Goal: Task Accomplishment & Management: Use online tool/utility

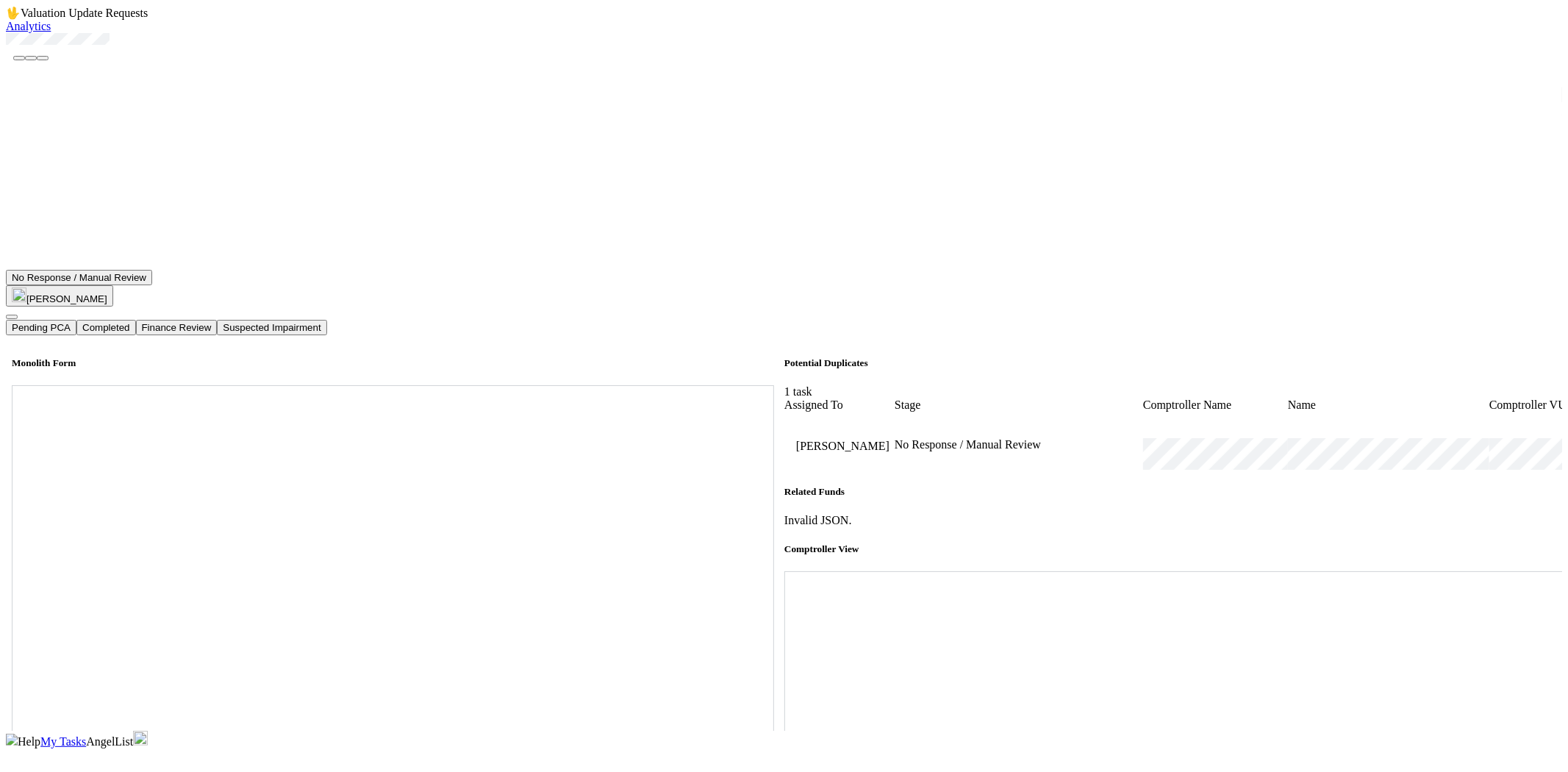
scroll to position [489, 0]
click at [86, 735] on span "My Tasks" at bounding box center [63, 742] width 45 height 13
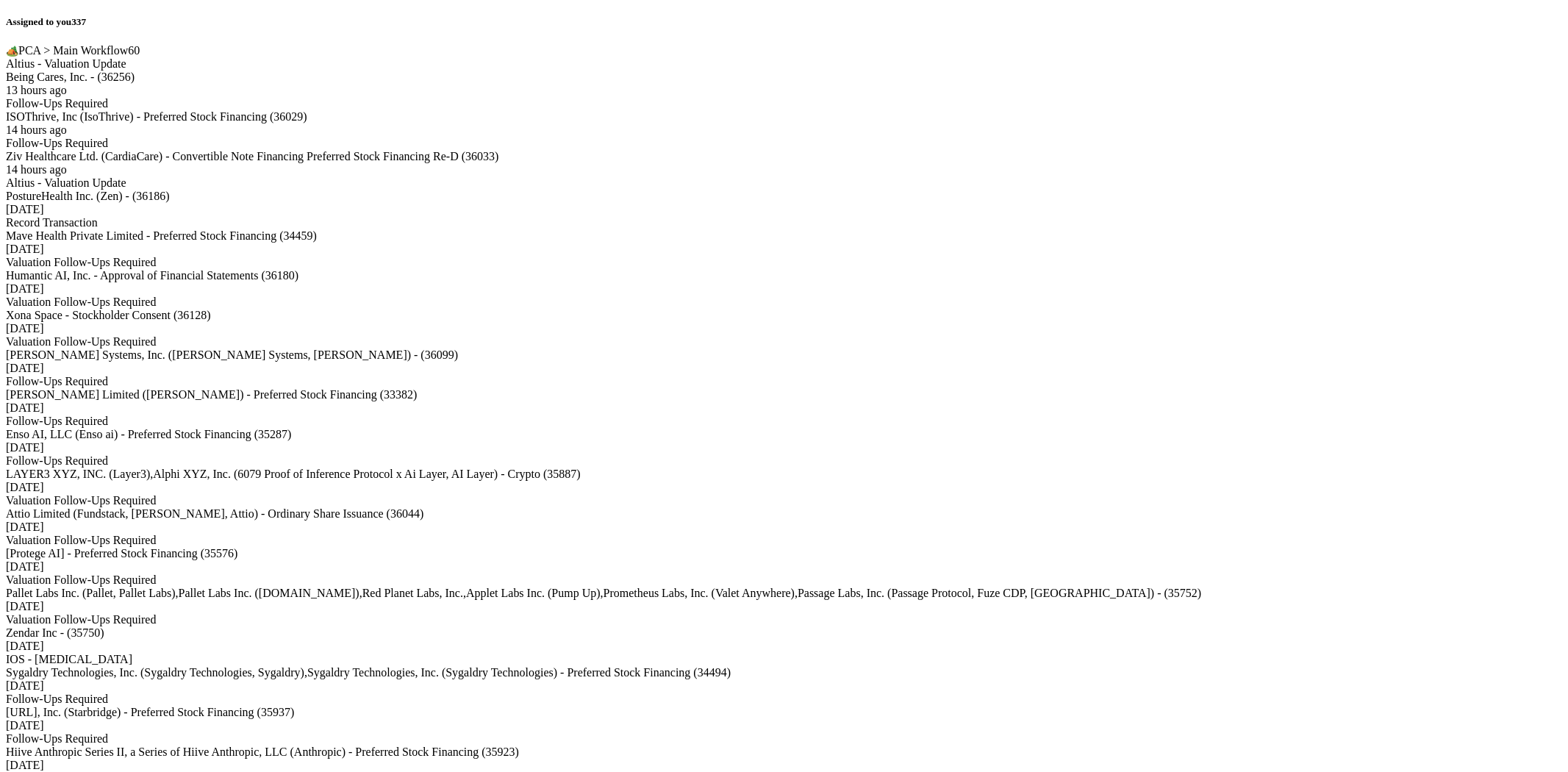
scroll to position [7411, 0]
drag, startPoint x: 546, startPoint y: 431, endPoint x: 546, endPoint y: 471, distance: 40.0
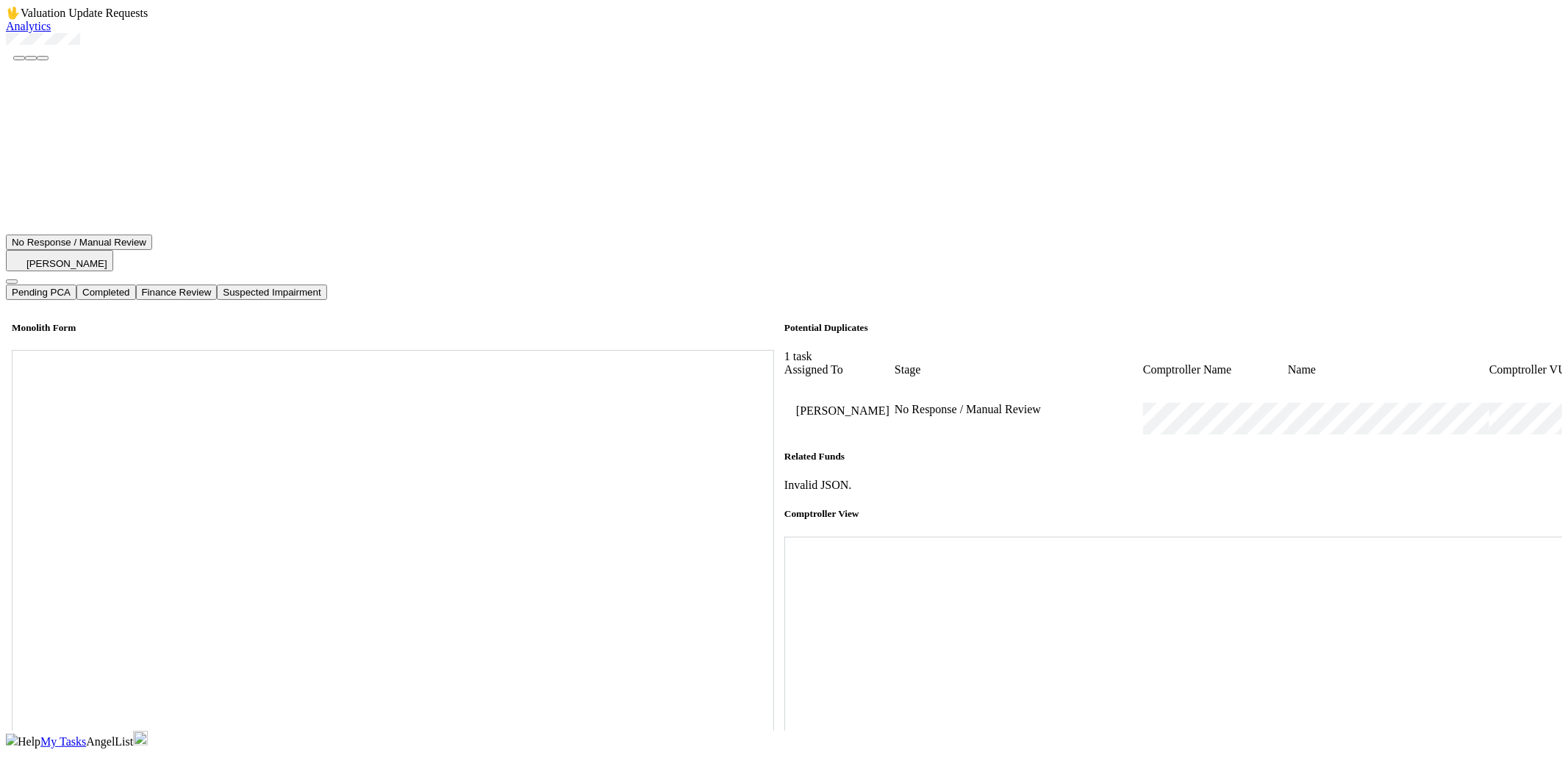
scroll to position [408, 0]
click at [49, 48] on div at bounding box center [783, 41] width 1556 height 15
click at [150, 48] on div at bounding box center [783, 41] width 1556 height 15
click at [53, 48] on div at bounding box center [783, 41] width 1556 height 15
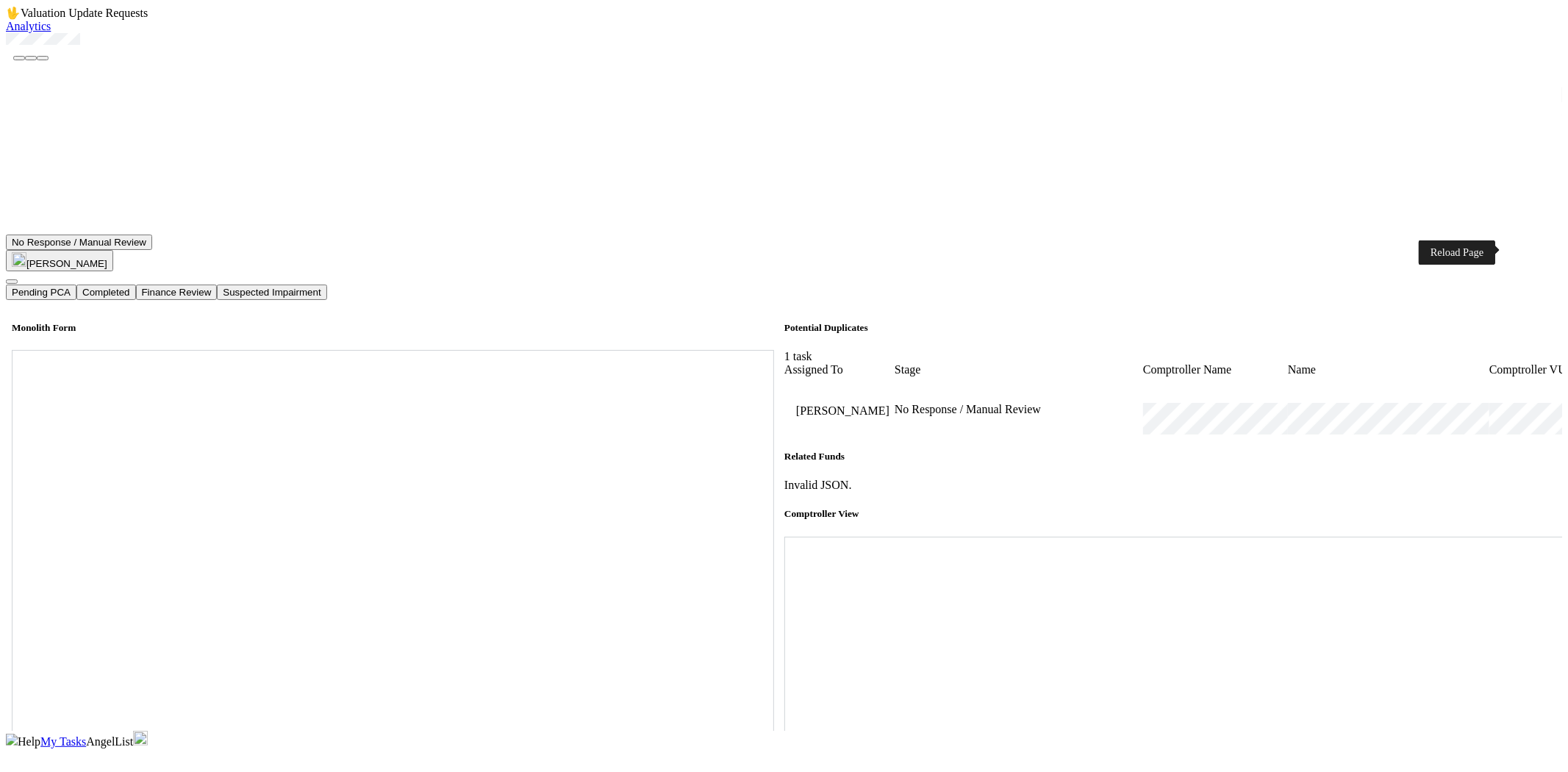
click at [784, 537] on icon at bounding box center [784, 537] width 0 height 0
click at [135, 284] on button "Completed" at bounding box center [106, 292] width 59 height 16
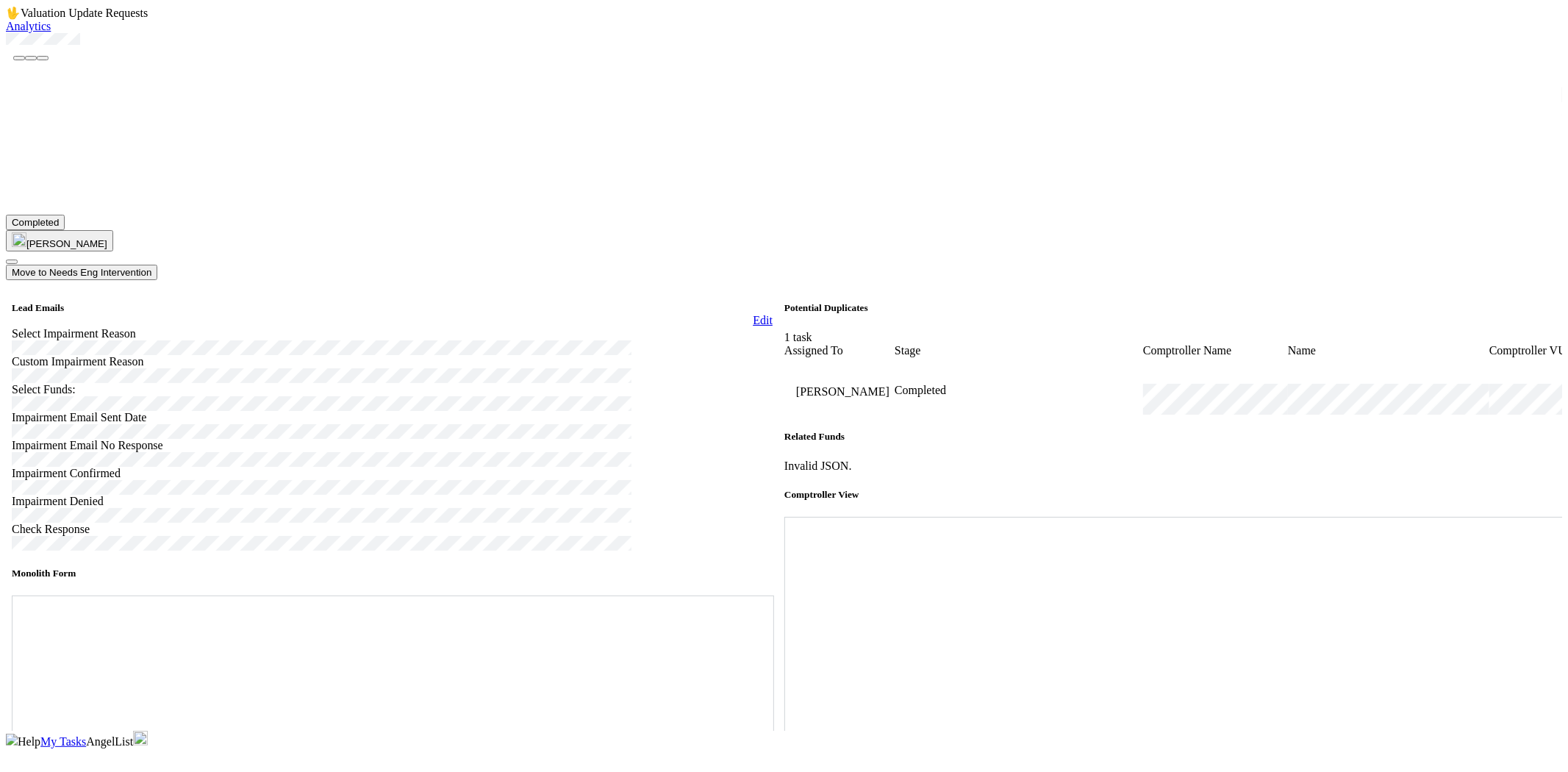
click at [86, 735] on span "My Tasks" at bounding box center [63, 742] width 45 height 13
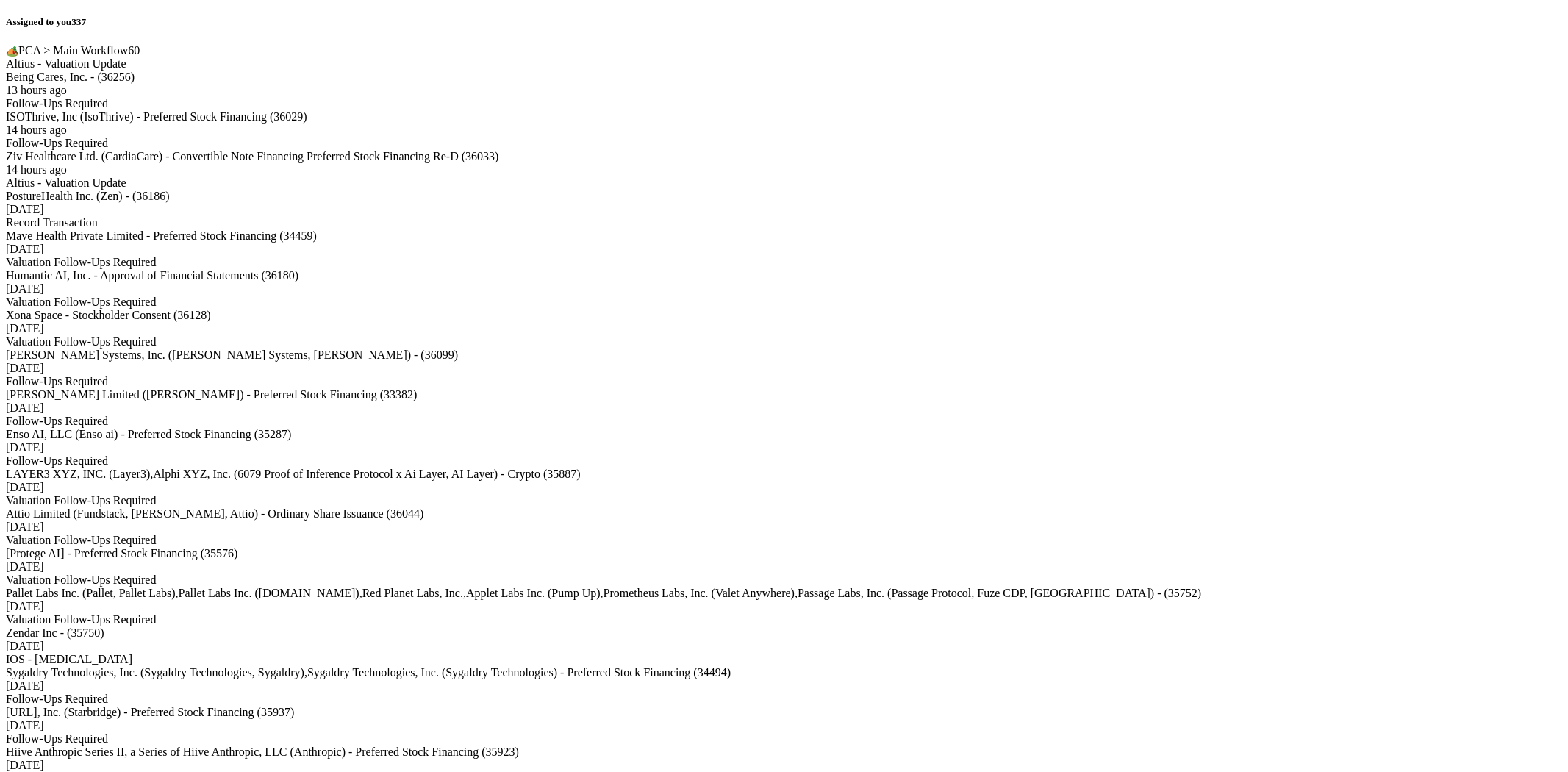
scroll to position [7068, 0]
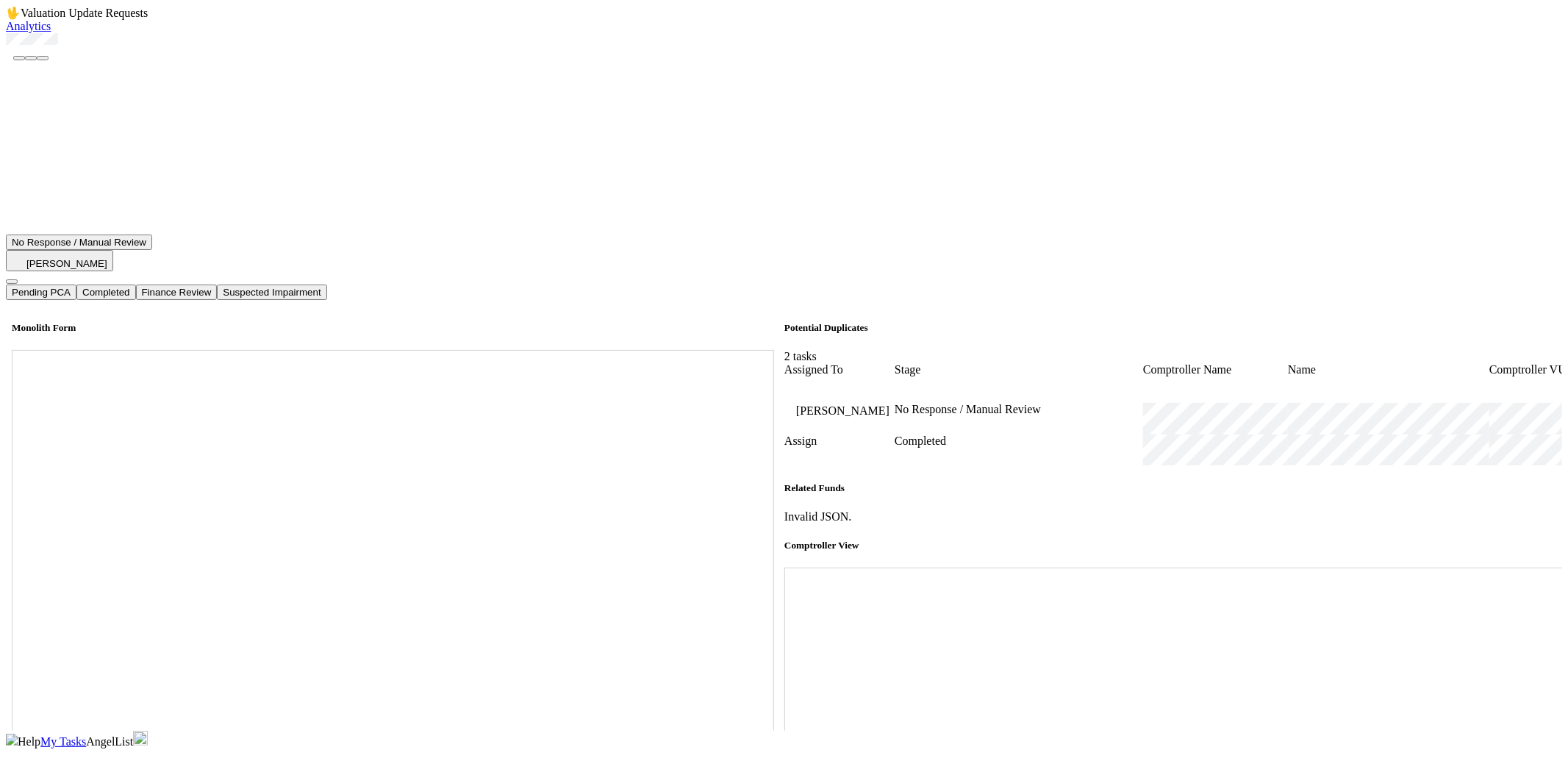
scroll to position [489, 0]
drag, startPoint x: 123, startPoint y: 89, endPoint x: 48, endPoint y: 92, distance: 75.1
click at [48, 48] on div at bounding box center [783, 41] width 1556 height 15
click at [784, 568] on icon at bounding box center [784, 568] width 0 height 0
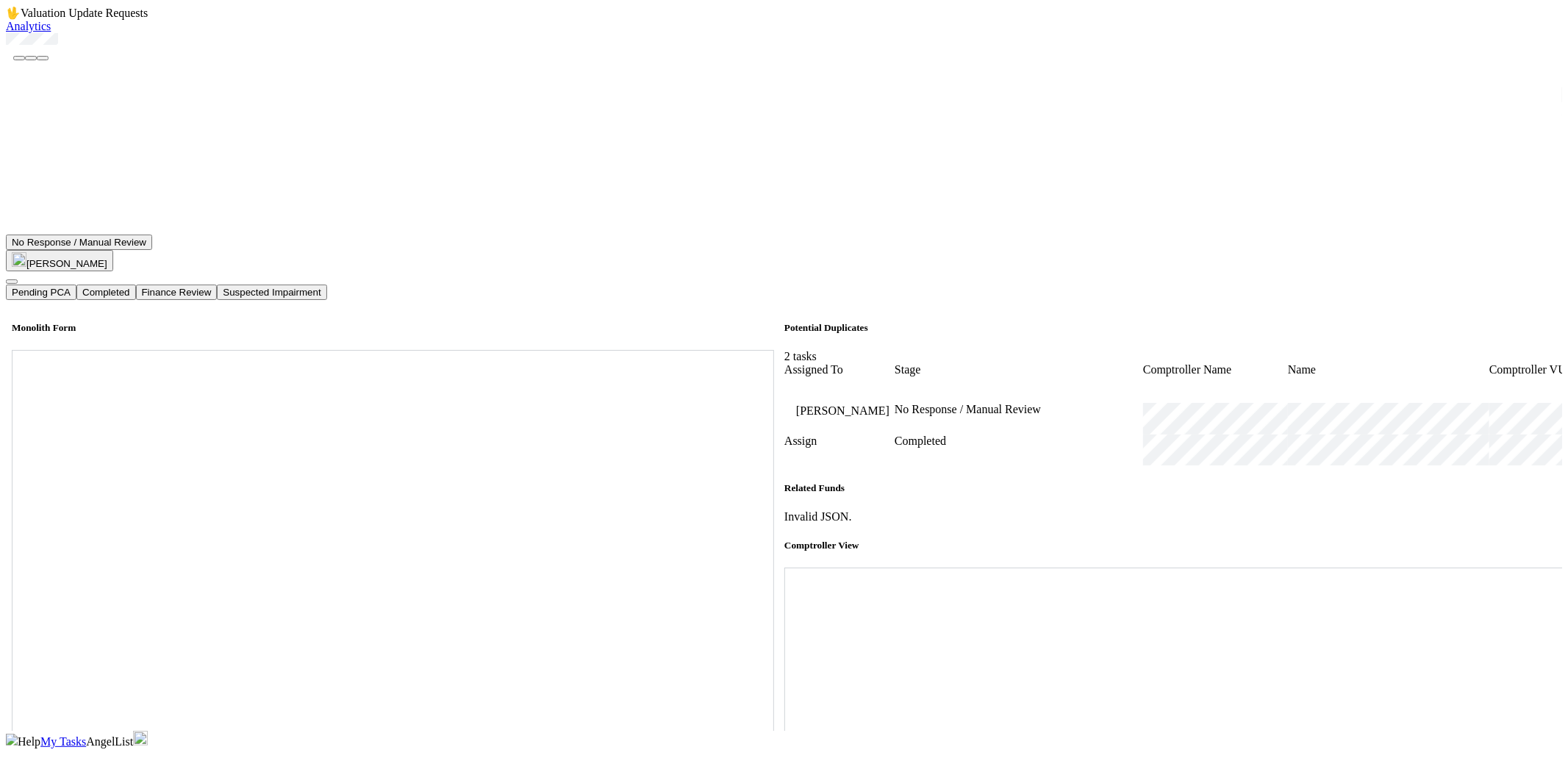
scroll to position [735, 0]
drag, startPoint x: 1280, startPoint y: 125, endPoint x: 1291, endPoint y: 135, distance: 14.9
click at [135, 284] on button "Completed" at bounding box center [106, 292] width 59 height 16
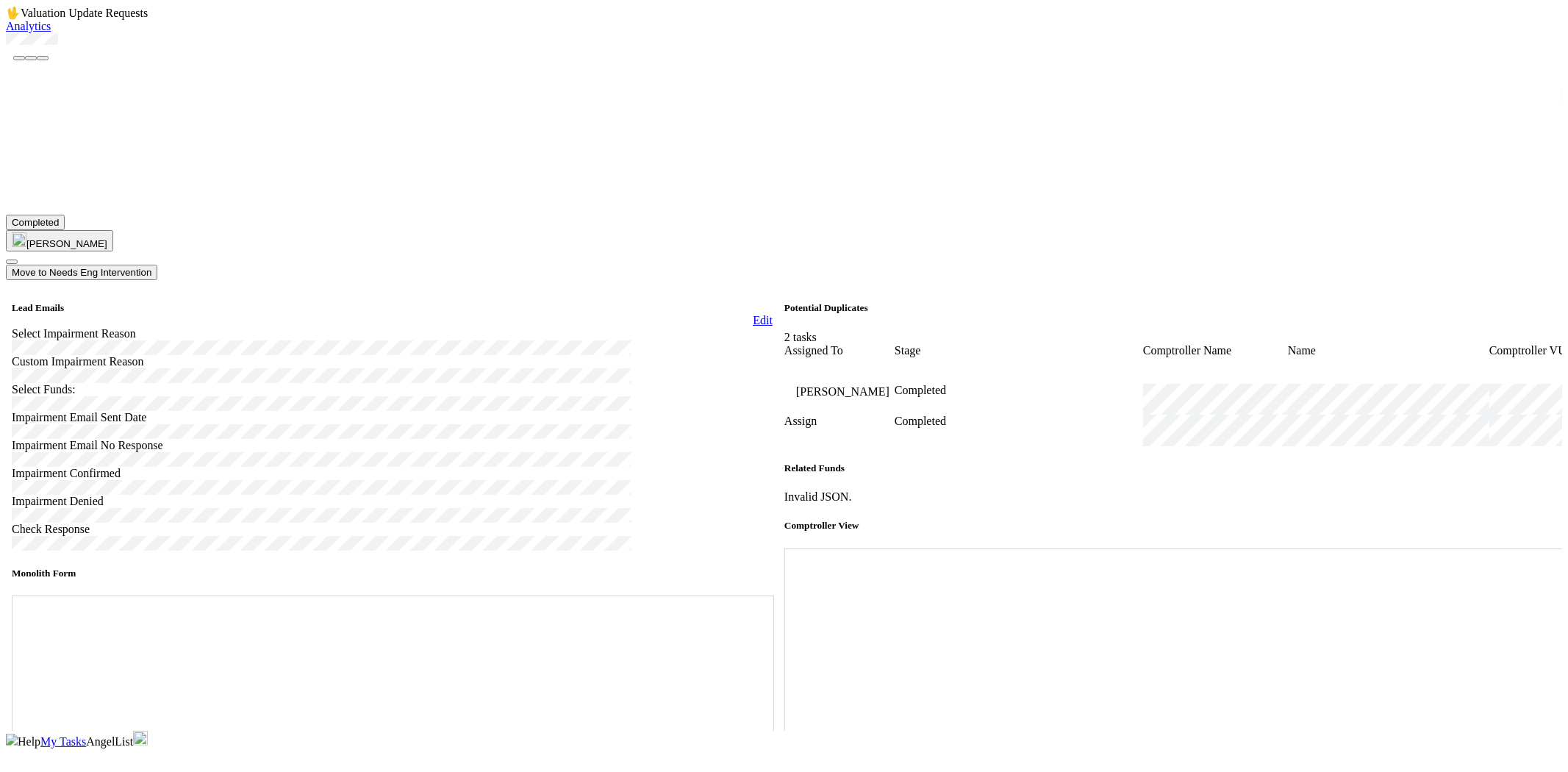
click at [86, 735] on span "My Tasks" at bounding box center [63, 742] width 45 height 13
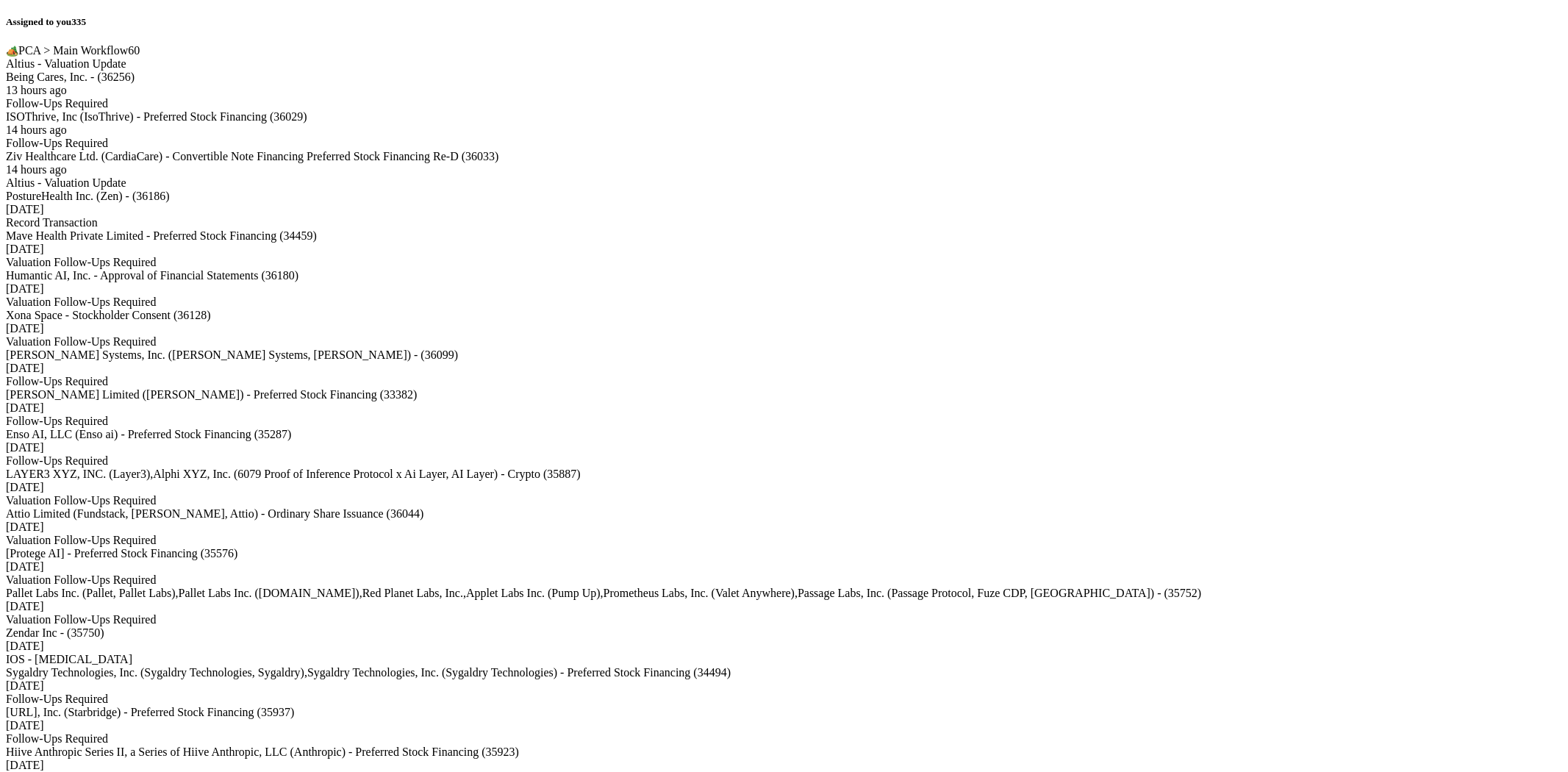
scroll to position [6122, 0]
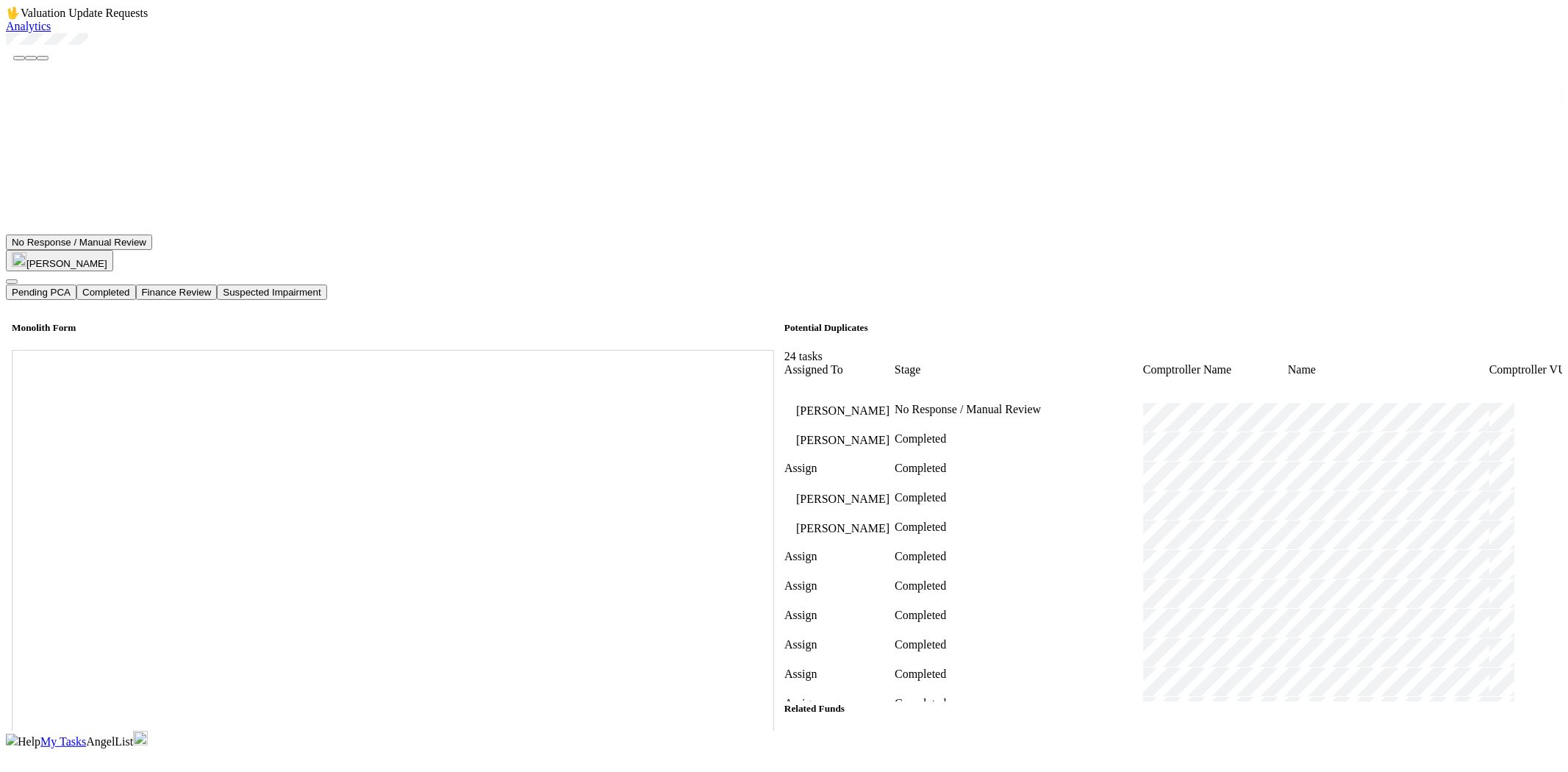
scroll to position [489, 0]
drag, startPoint x: 144, startPoint y: 81, endPoint x: 41, endPoint y: 79, distance: 103.0
click at [41, 48] on div at bounding box center [783, 41] width 1556 height 15
click at [172, 48] on div at bounding box center [783, 41] width 1556 height 15
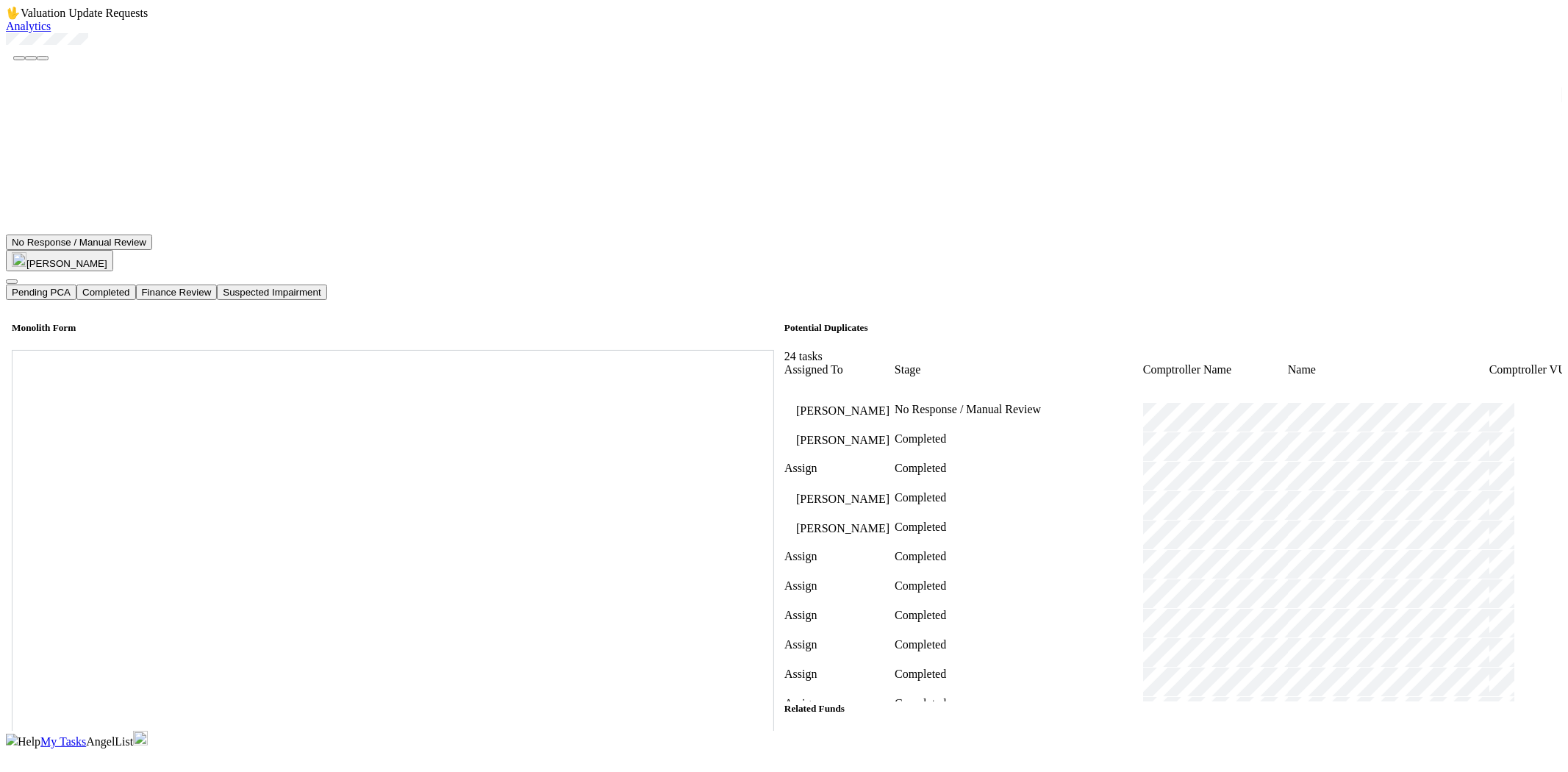
drag, startPoint x: 151, startPoint y: 83, endPoint x: 47, endPoint y: 86, distance: 104.0
click at [42, 48] on div at bounding box center [783, 41] width 1556 height 15
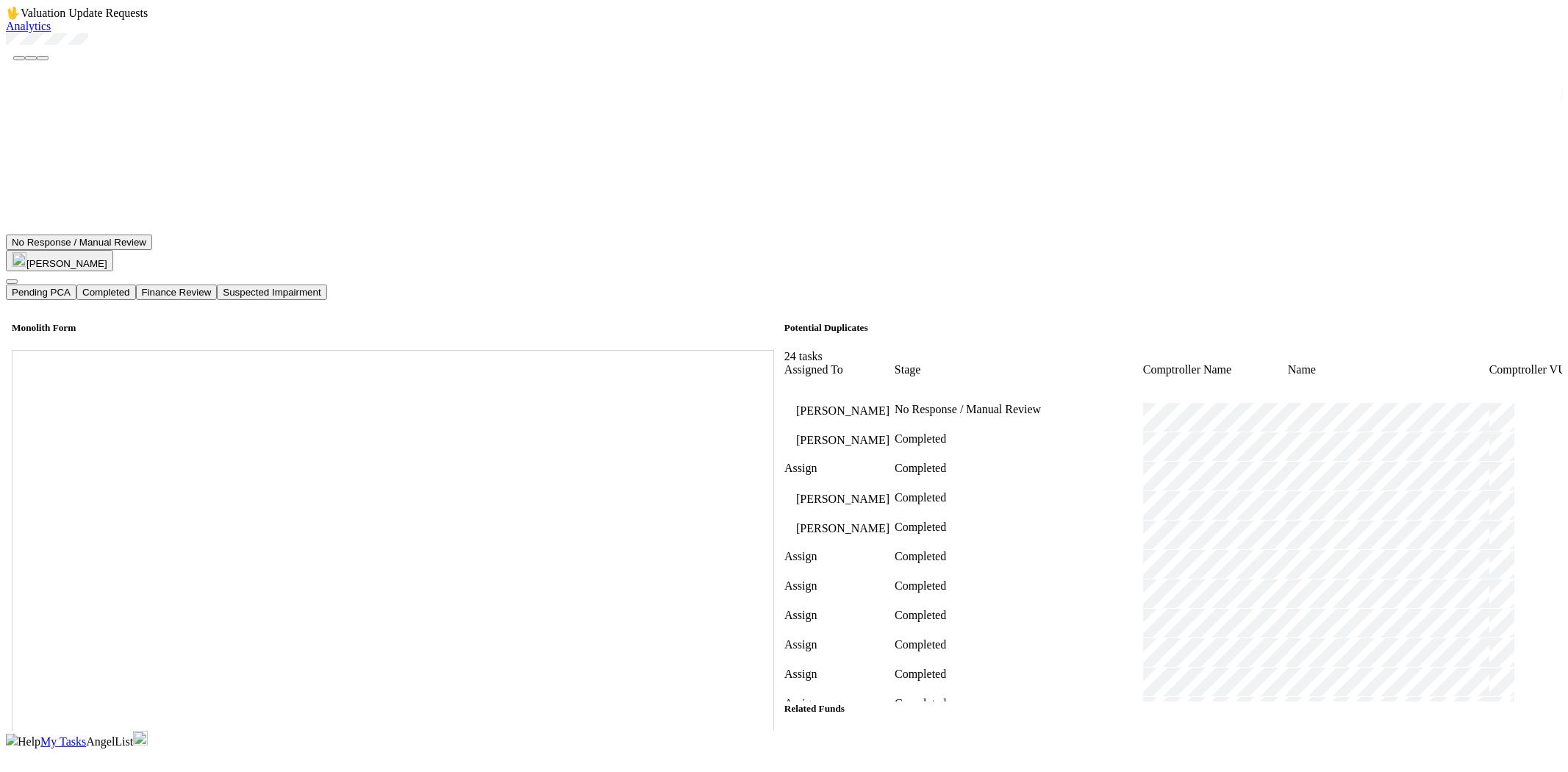
click at [135, 284] on button "Completed" at bounding box center [106, 292] width 59 height 16
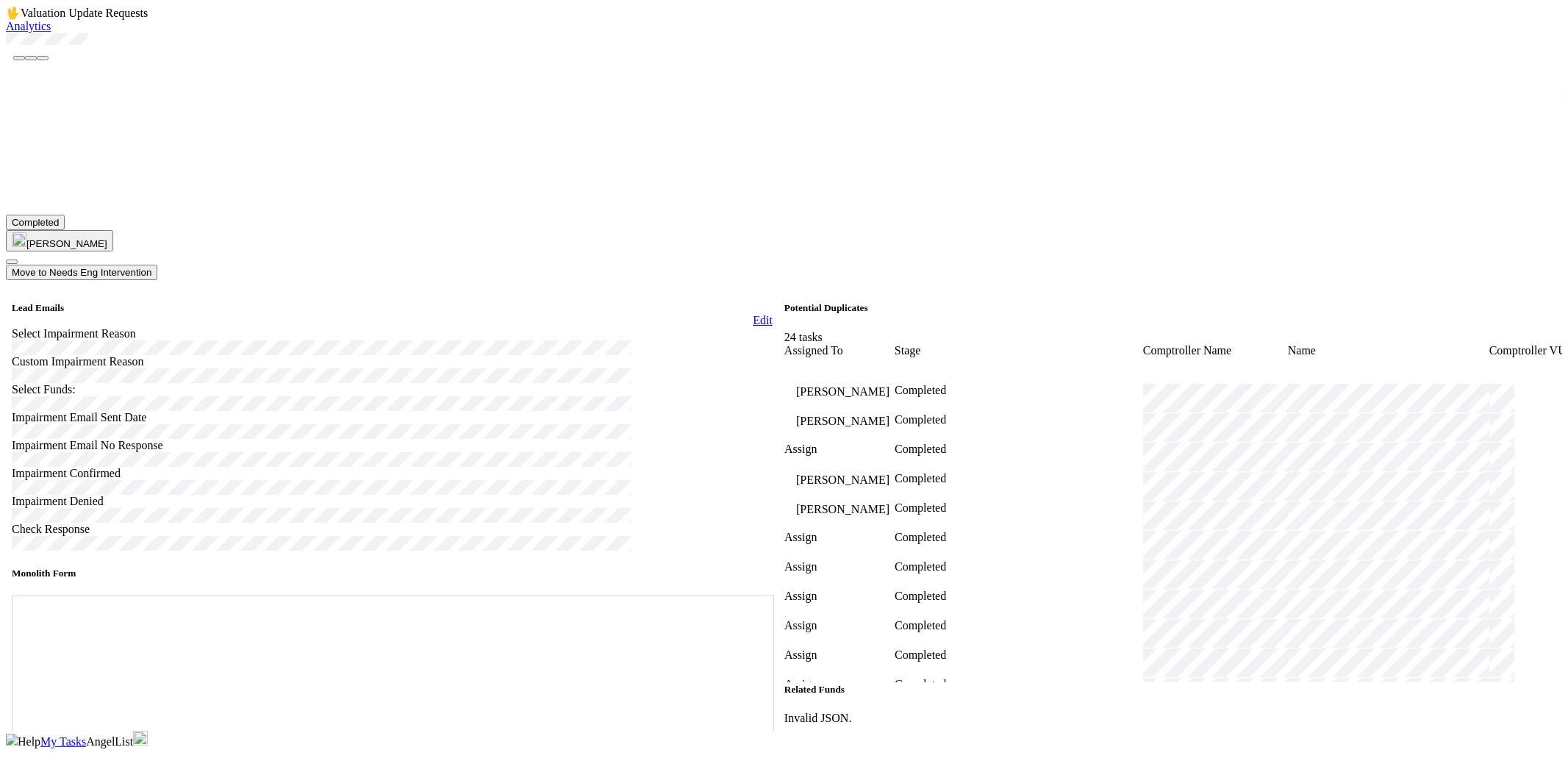
click at [1274, 214] on div "Completed [PERSON_NAME] Move to Needs Eng Intervention" at bounding box center [790, 247] width 1569 height 66
click at [86, 735] on span "My Tasks" at bounding box center [63, 742] width 45 height 13
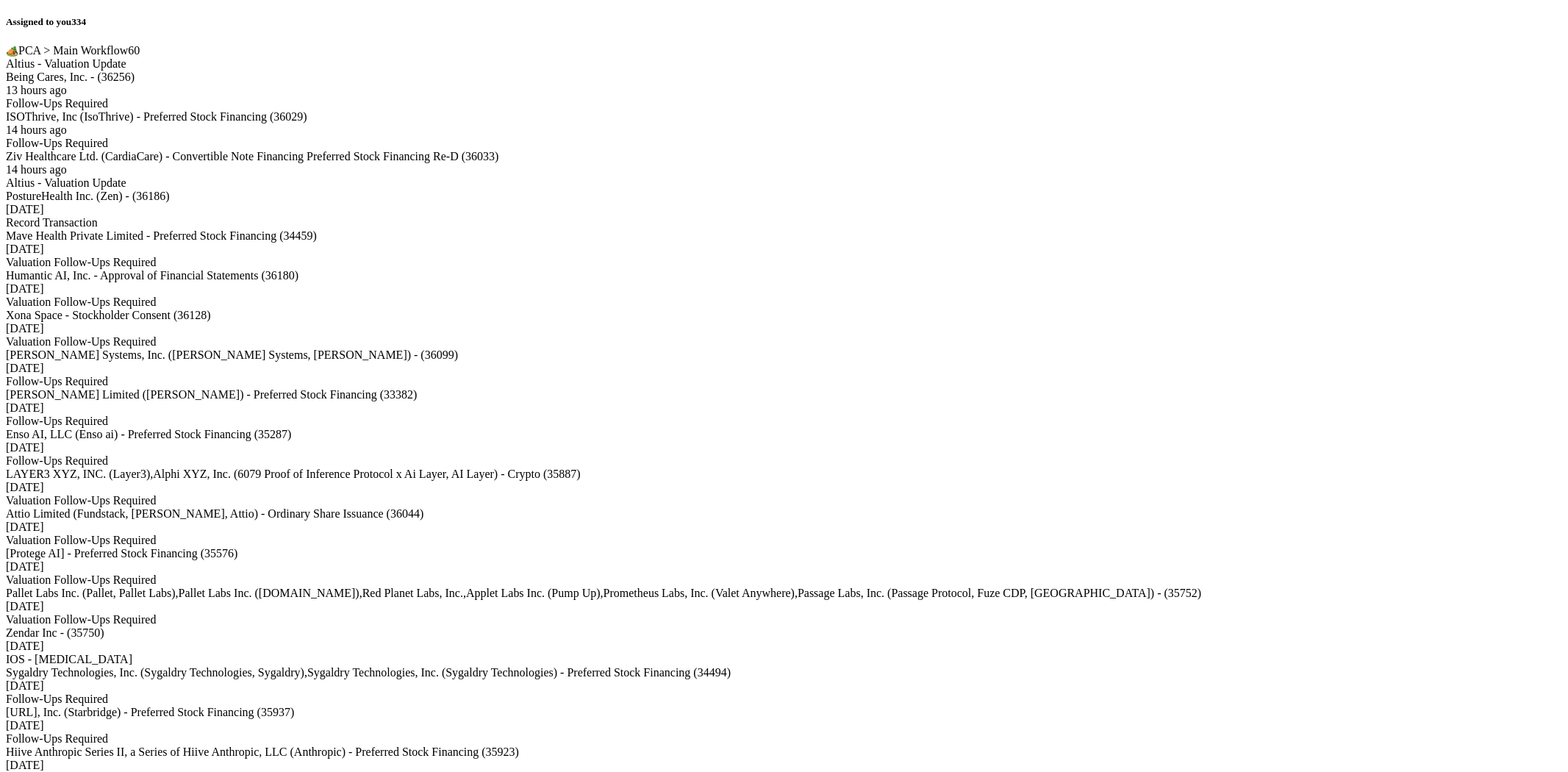
scroll to position [5546, 0]
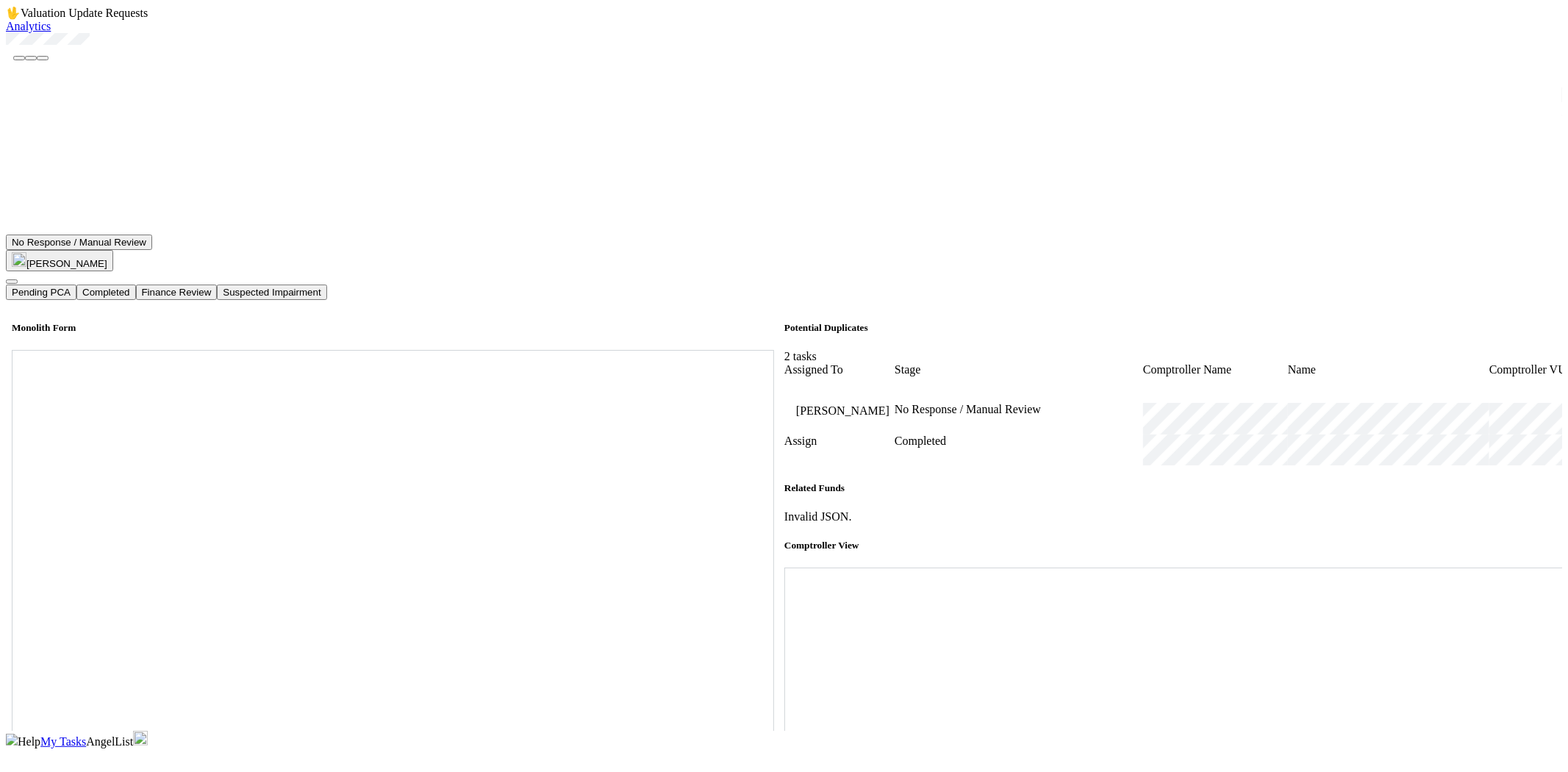
scroll to position [326, 0]
drag, startPoint x: 166, startPoint y: 78, endPoint x: 90, endPoint y: 93, distance: 77.5
click at [38, 48] on div at bounding box center [783, 41] width 1556 height 15
drag, startPoint x: 159, startPoint y: 90, endPoint x: 150, endPoint y: 86, distance: 9.8
click at [159, 48] on div at bounding box center [783, 41] width 1556 height 15
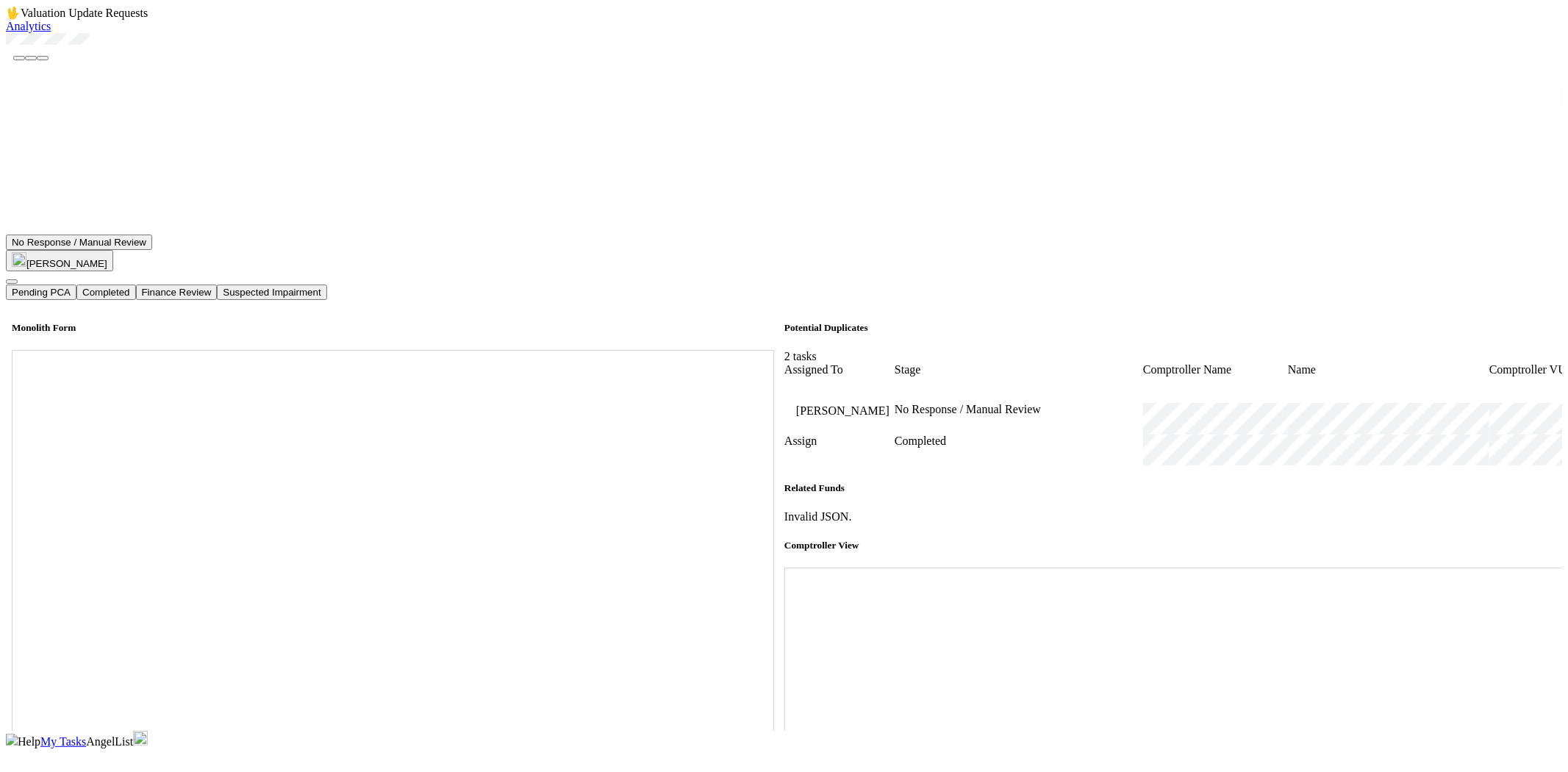
drag, startPoint x: 47, startPoint y: 82, endPoint x: 137, endPoint y: 82, distance: 90.0
click at [137, 48] on div at bounding box center [783, 41] width 1556 height 15
click at [784, 568] on icon at bounding box center [784, 568] width 0 height 0
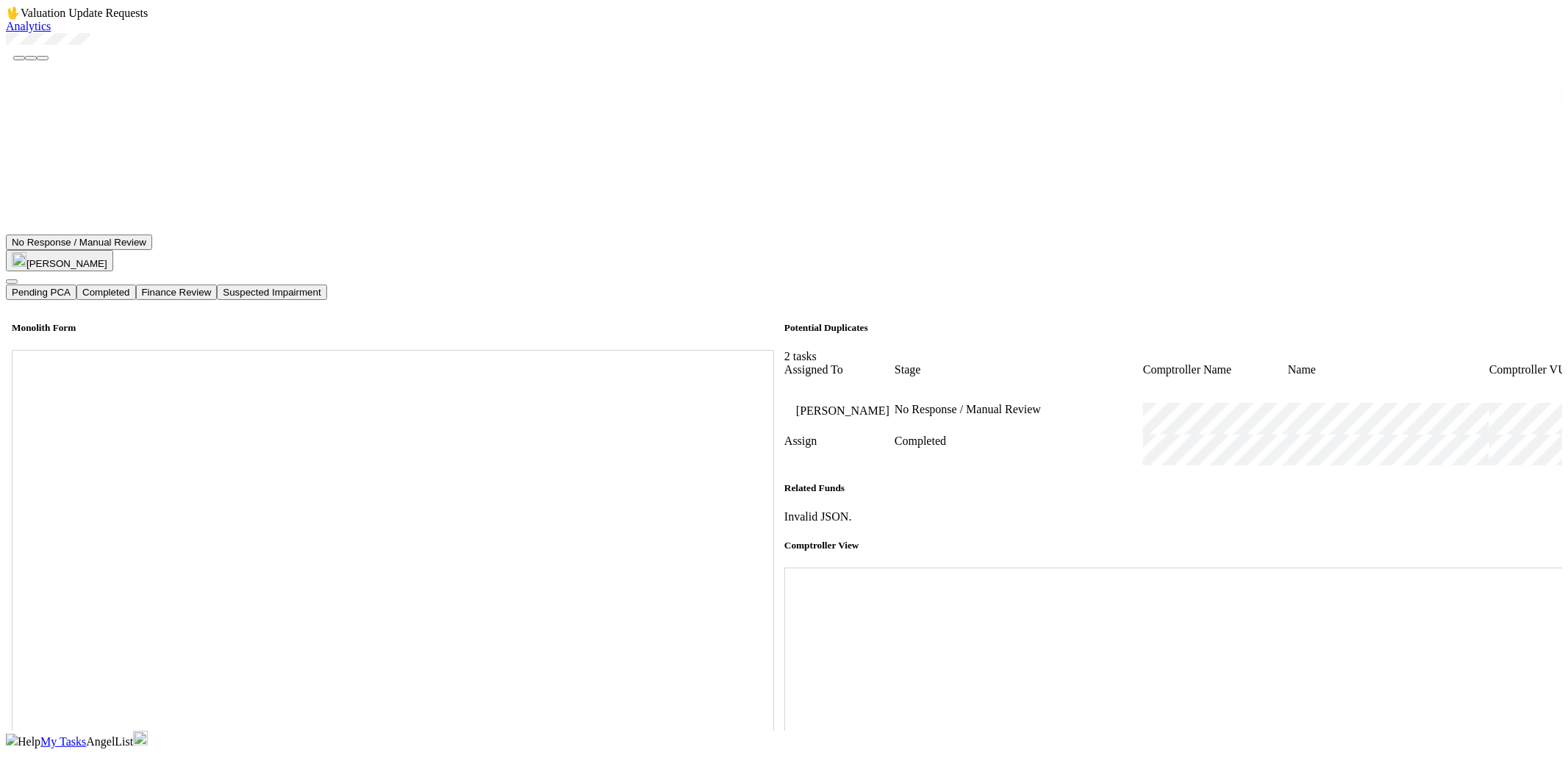
click at [784, 568] on icon at bounding box center [784, 568] width 0 height 0
click at [135, 284] on button "Completed" at bounding box center [106, 292] width 59 height 16
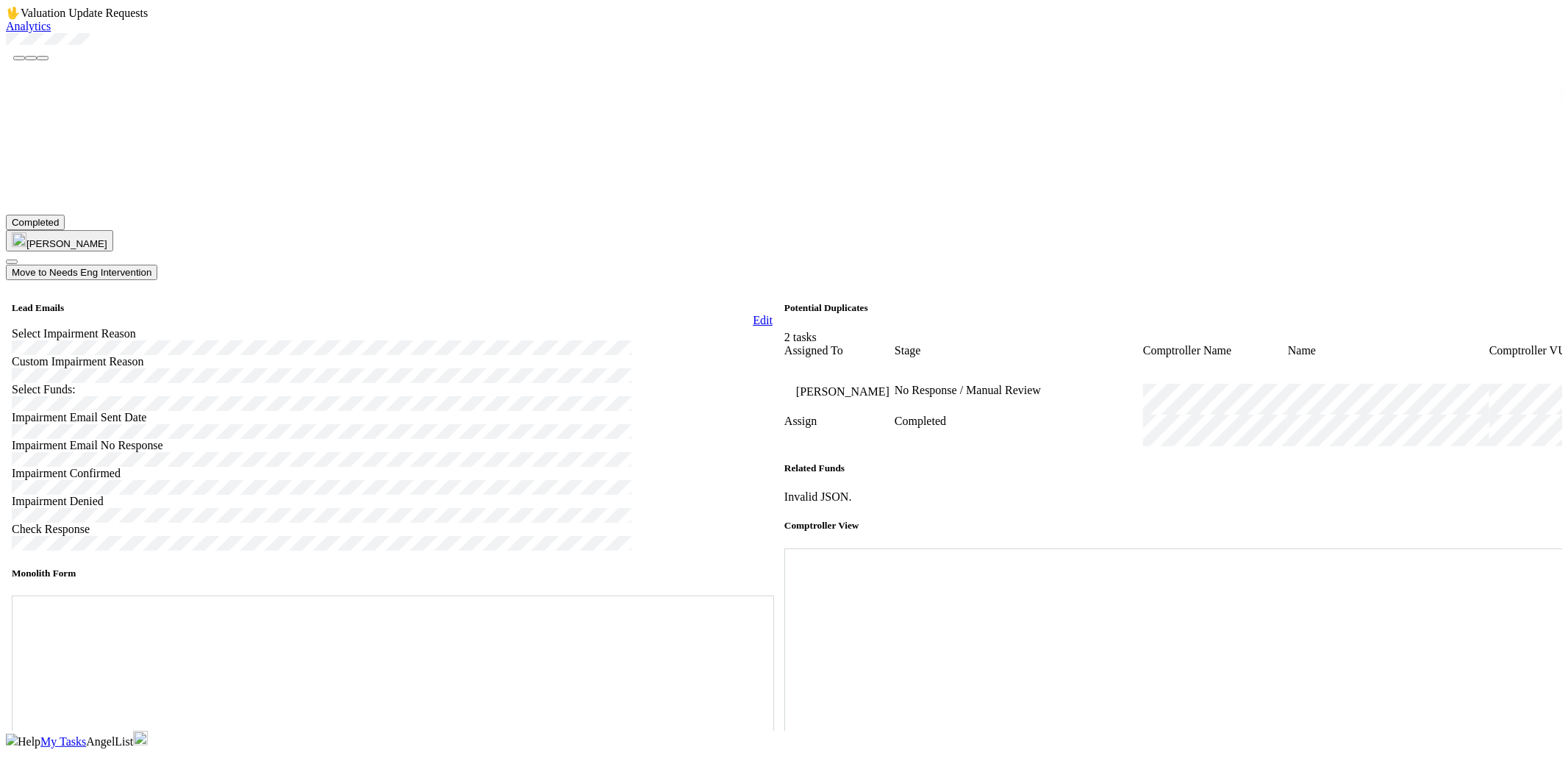
click at [86, 735] on span "My Tasks" at bounding box center [63, 742] width 45 height 13
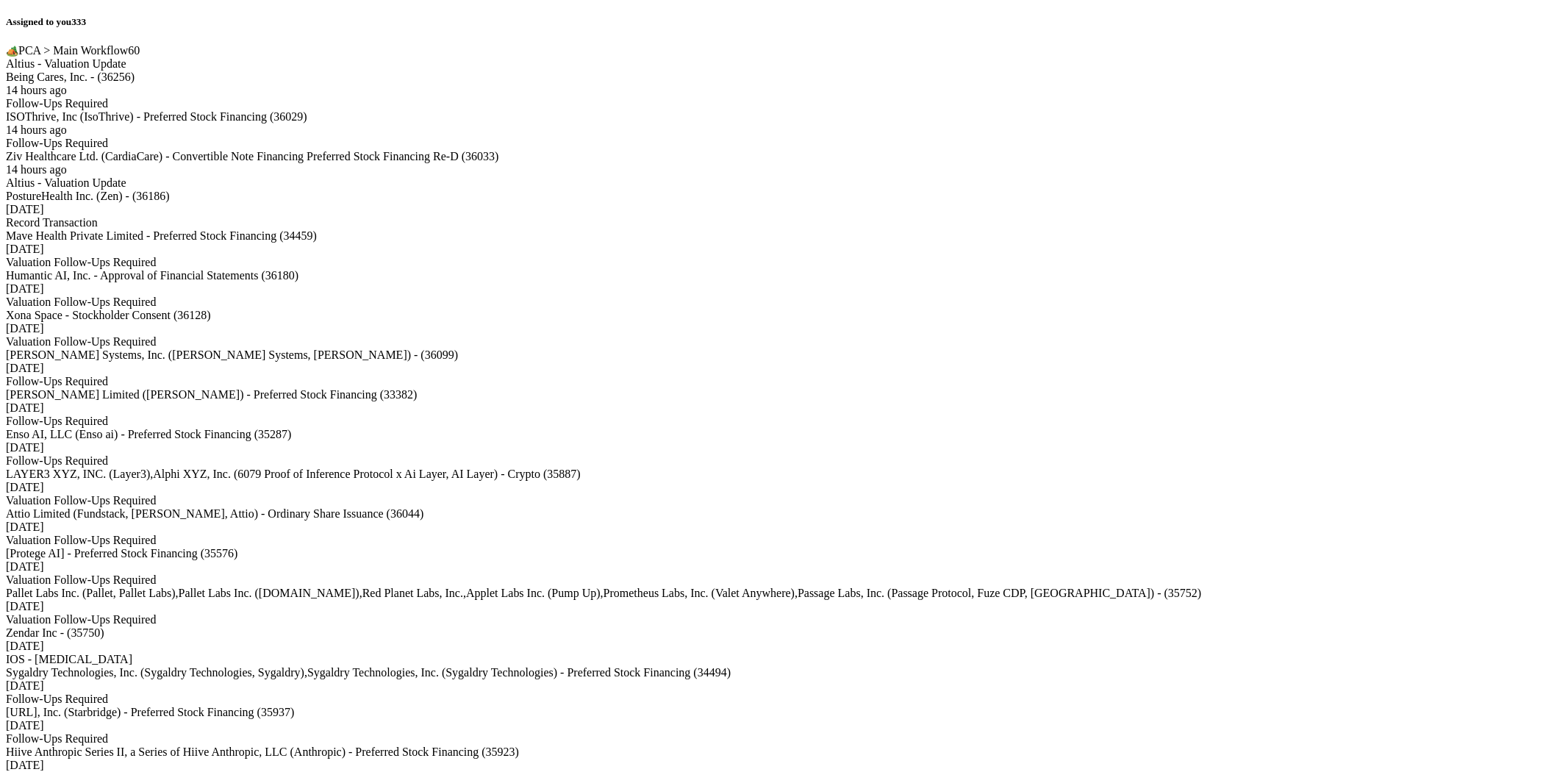
scroll to position [3116, 0]
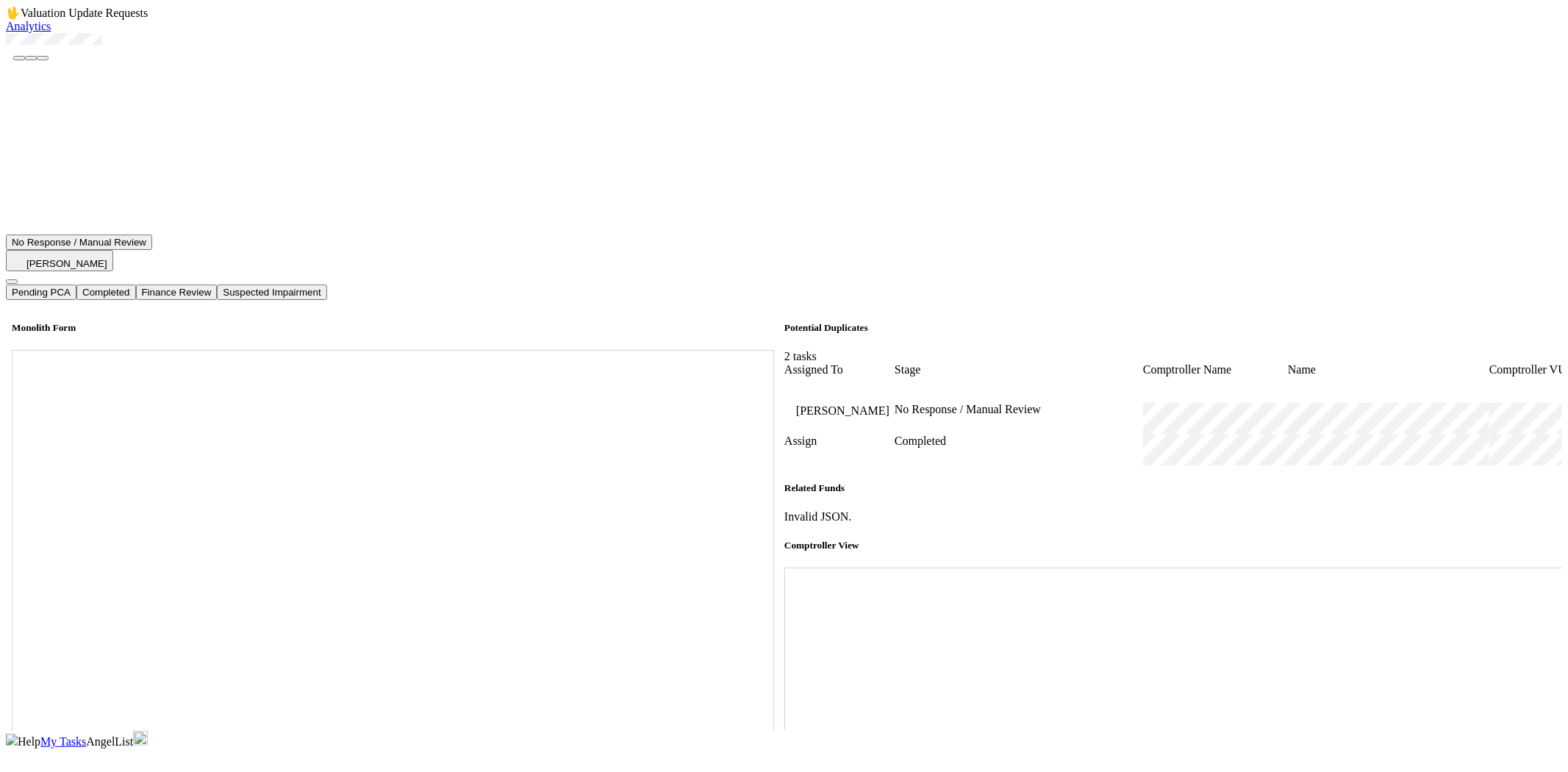
scroll to position [572, 0]
click at [49, 48] on div at bounding box center [783, 41] width 1556 height 15
click at [1495, 568] on div at bounding box center [1176, 568] width 784 height 0
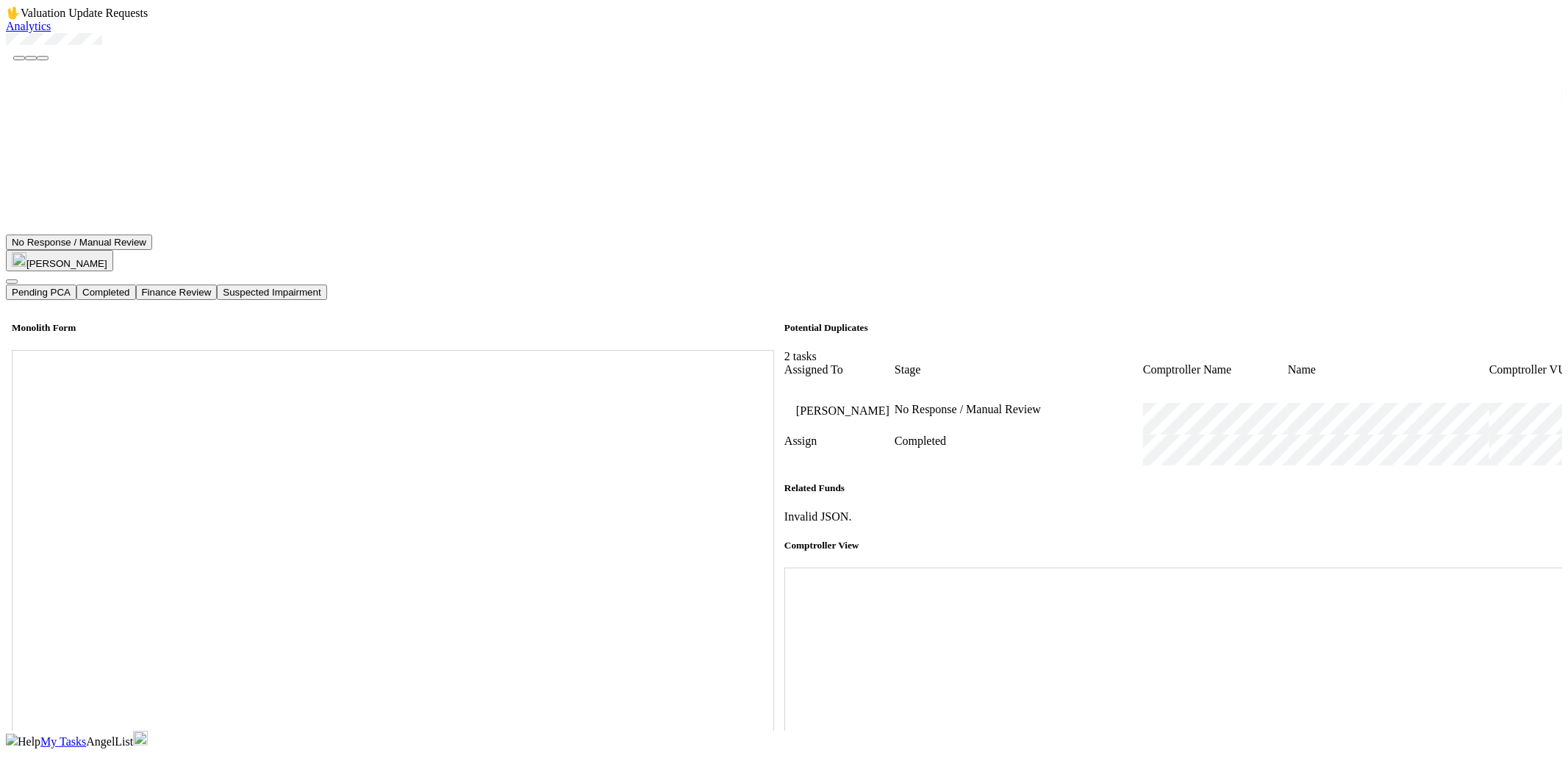
click at [135, 284] on button "Completed" at bounding box center [106, 292] width 59 height 16
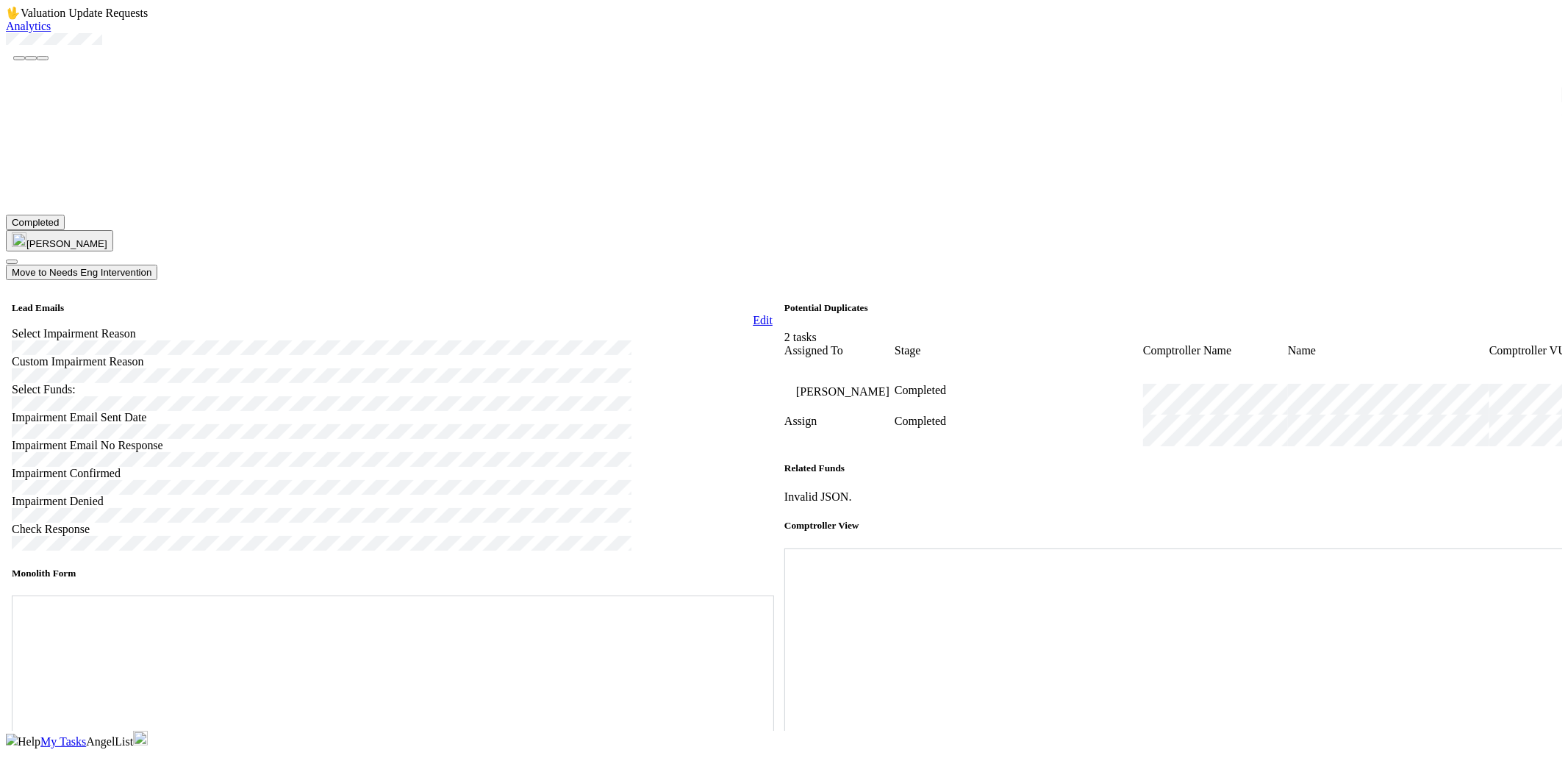
click at [86, 735] on span "My Tasks" at bounding box center [63, 742] width 45 height 13
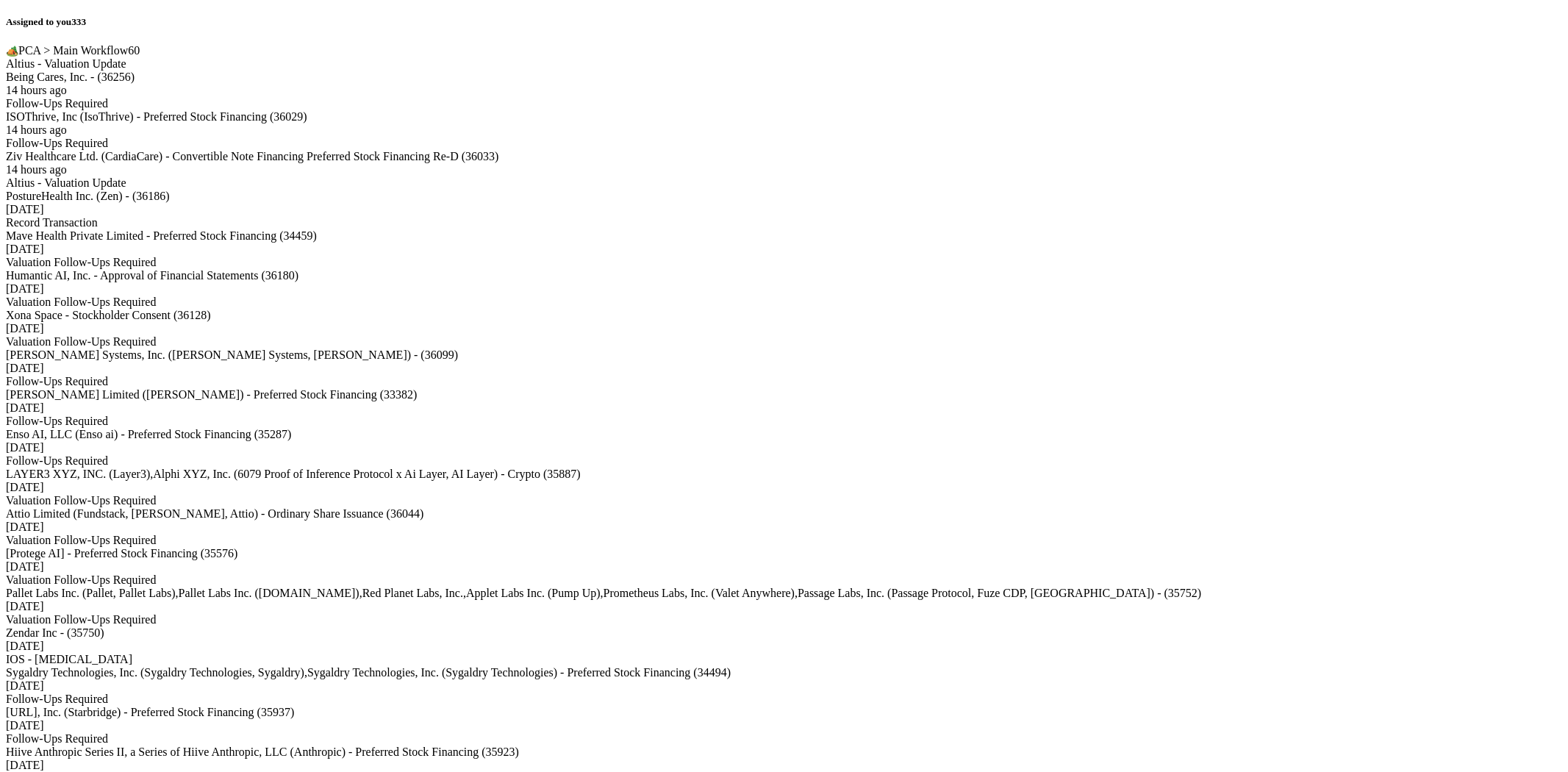
scroll to position [7832, 0]
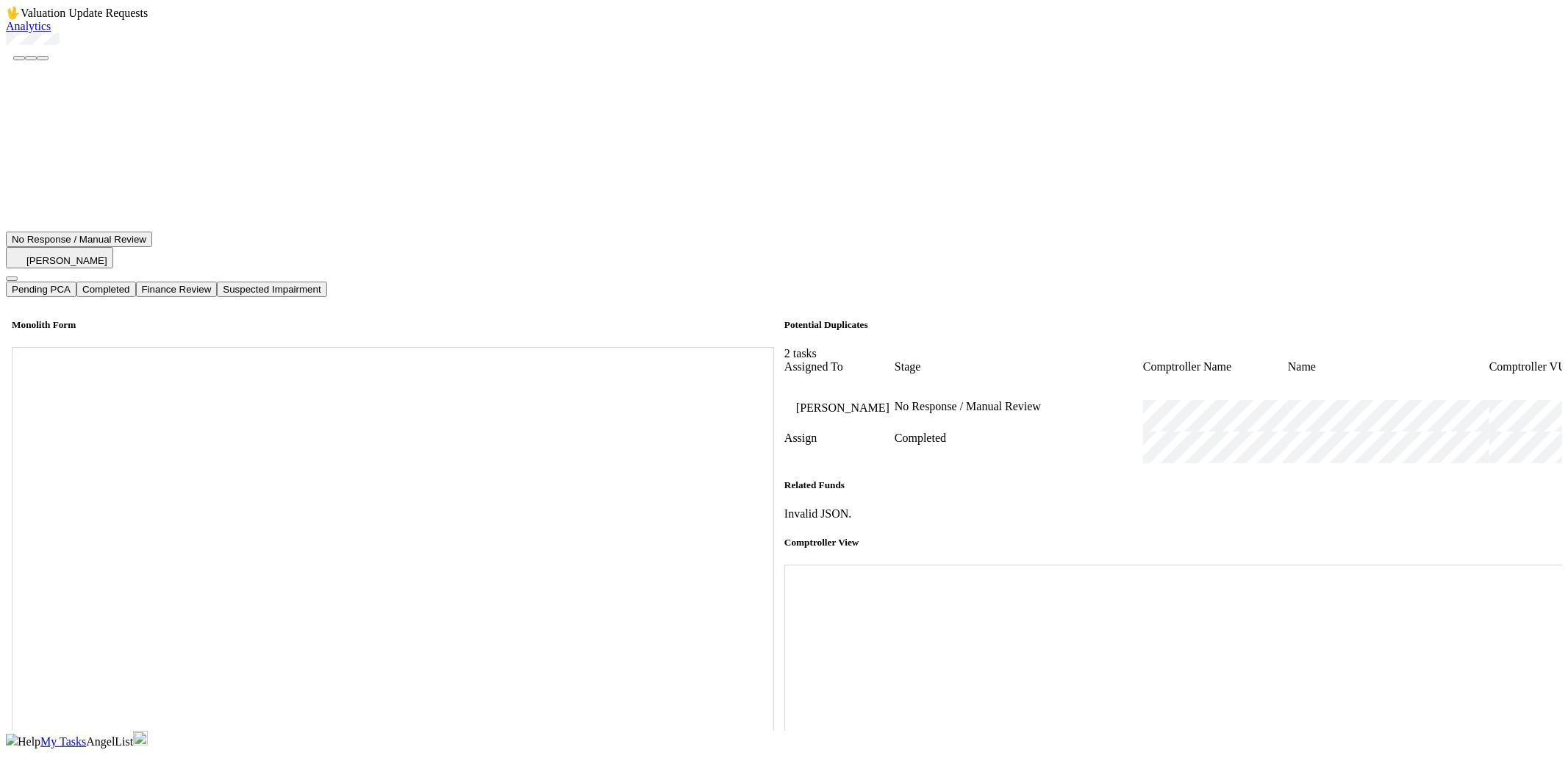
scroll to position [489, 0]
drag, startPoint x: 121, startPoint y: 85, endPoint x: 38, endPoint y: 85, distance: 83.0
click at [38, 48] on div at bounding box center [783, 41] width 1556 height 15
click at [120, 48] on div at bounding box center [783, 41] width 1556 height 15
click at [119, 48] on div at bounding box center [783, 41] width 1556 height 15
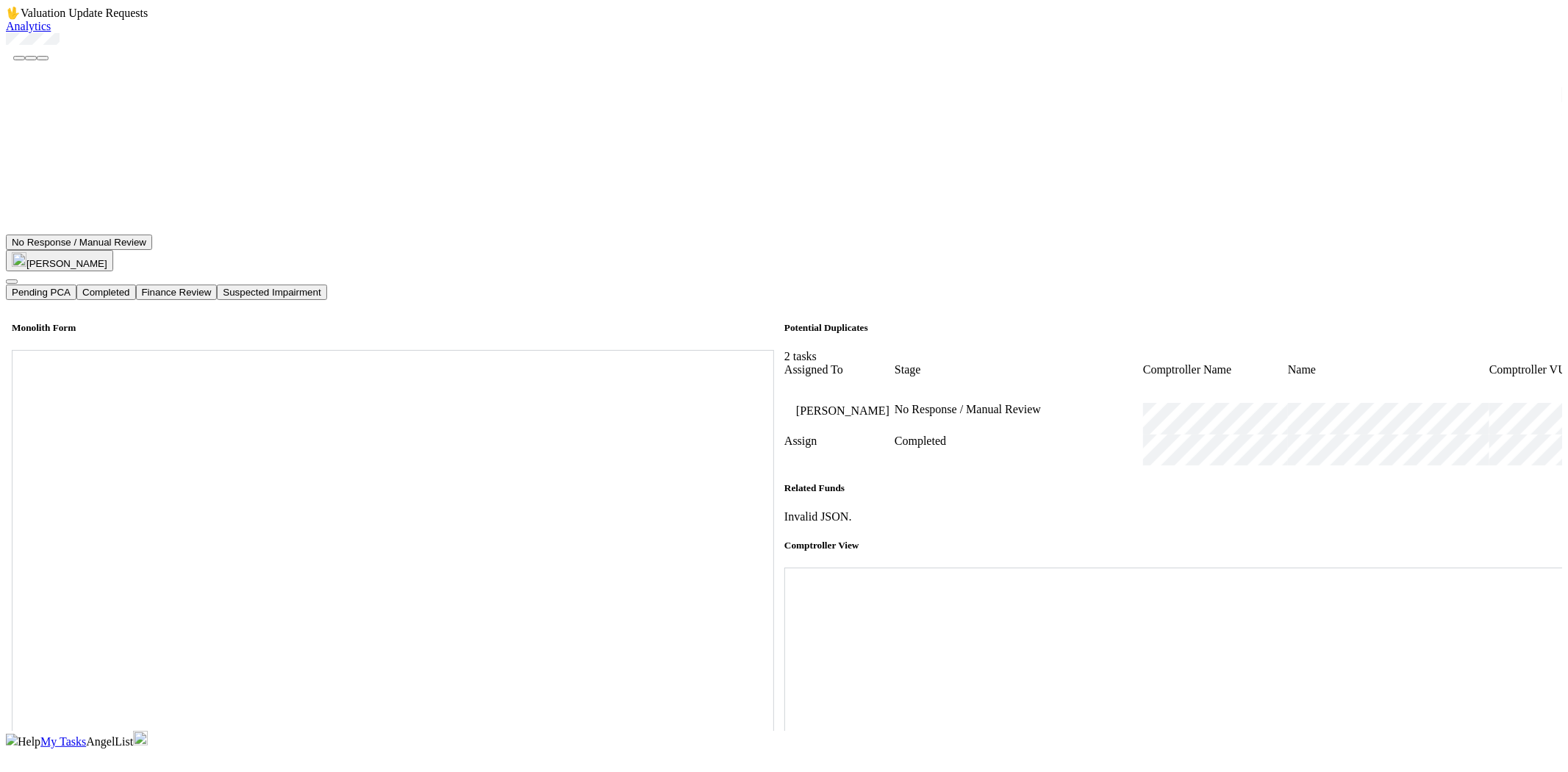
click at [102, 48] on div at bounding box center [783, 41] width 1556 height 15
click at [123, 48] on div at bounding box center [783, 41] width 1556 height 15
drag, startPoint x: 114, startPoint y: 82, endPoint x: 45, endPoint y: 86, distance: 69.1
click at [45, 48] on div at bounding box center [783, 41] width 1556 height 15
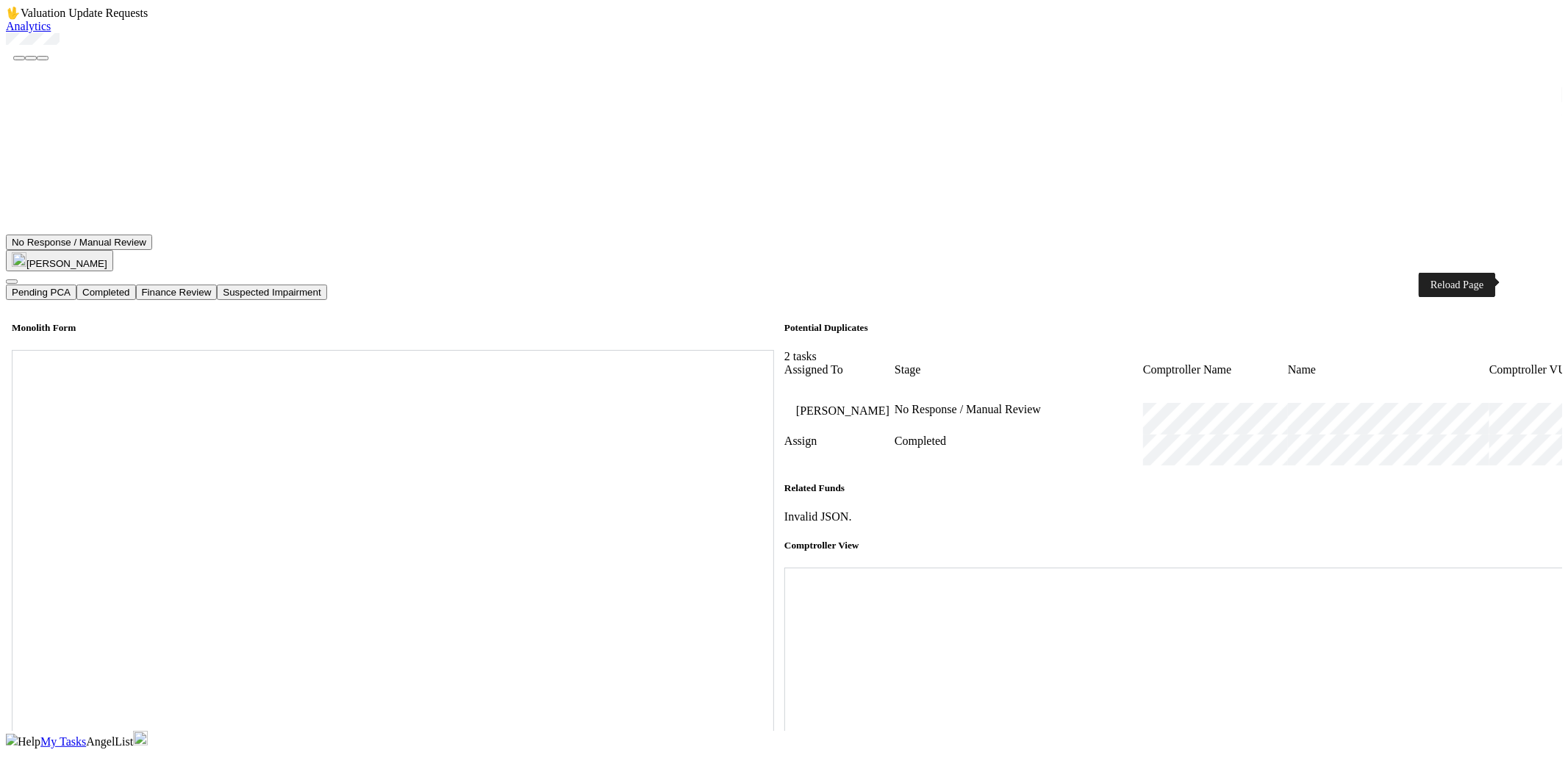
click at [784, 568] on icon at bounding box center [784, 568] width 0 height 0
click at [135, 284] on button "Completed" at bounding box center [106, 292] width 59 height 16
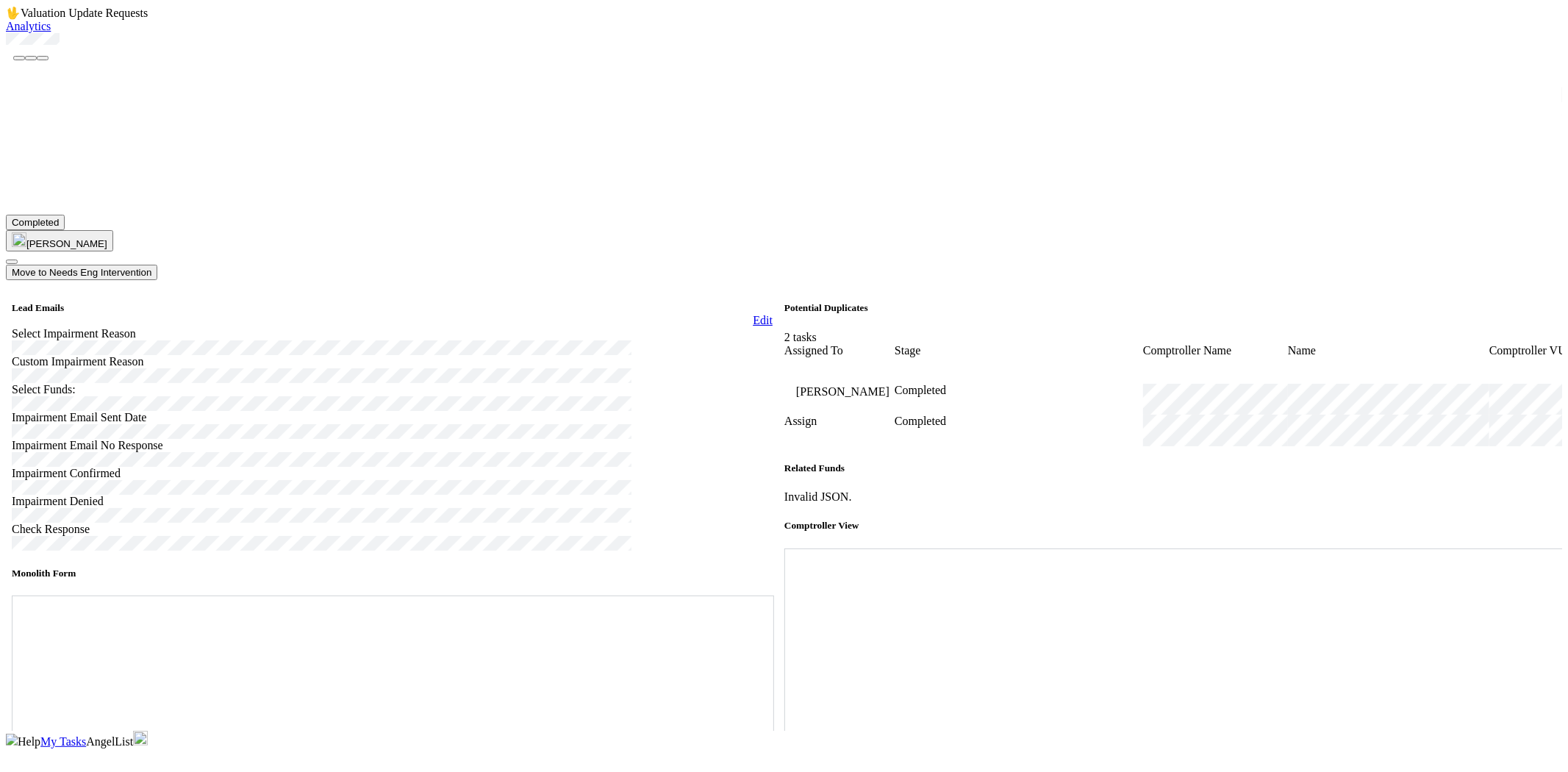
click at [86, 735] on span "My Tasks" at bounding box center [63, 742] width 45 height 13
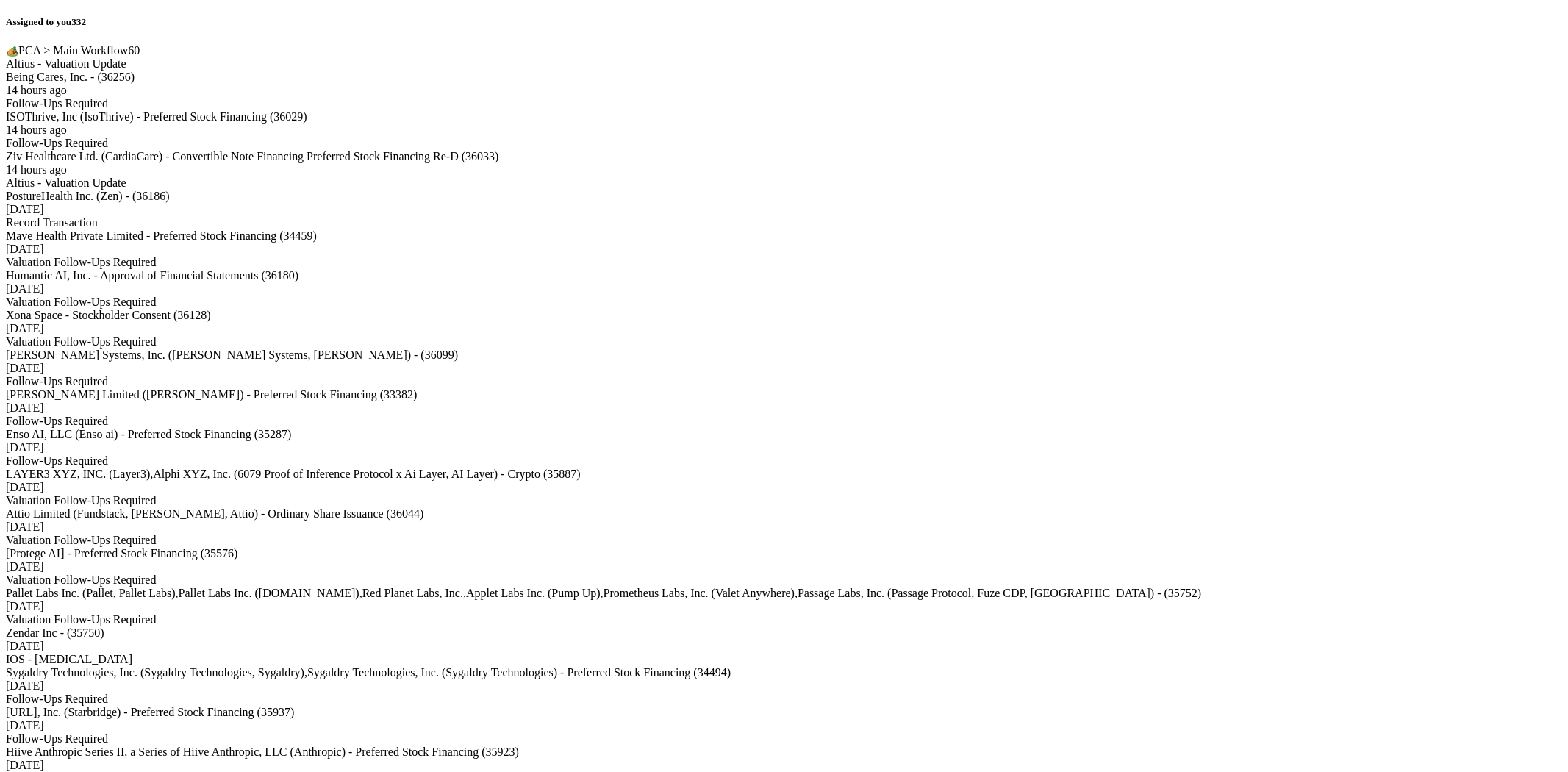
scroll to position [6202, 0]
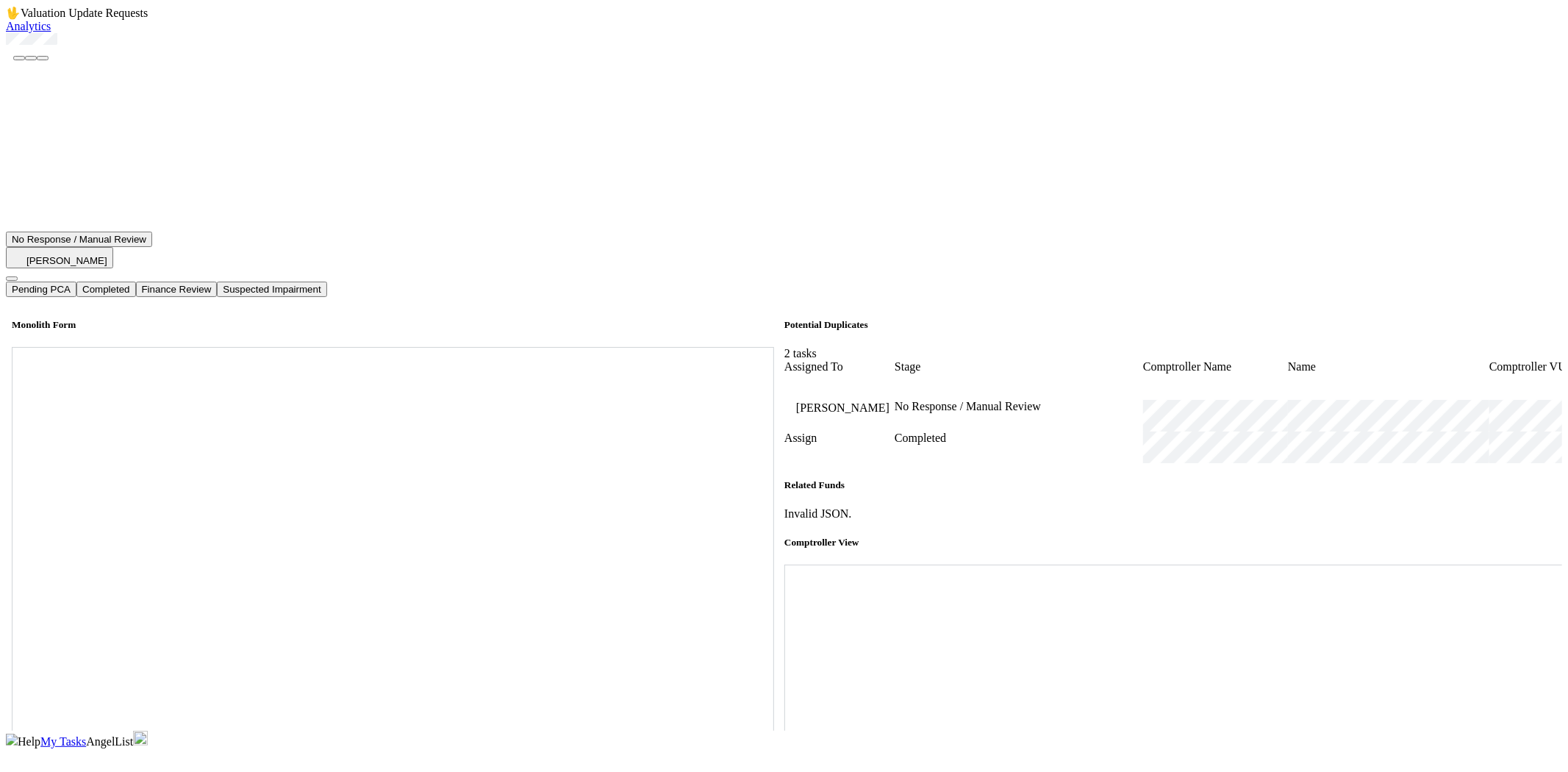
scroll to position [408, 0]
drag, startPoint x: 106, startPoint y: 86, endPoint x: 46, endPoint y: 85, distance: 60.0
click at [46, 48] on div at bounding box center [783, 41] width 1556 height 15
click at [784, 568] on icon at bounding box center [784, 568] width 0 height 0
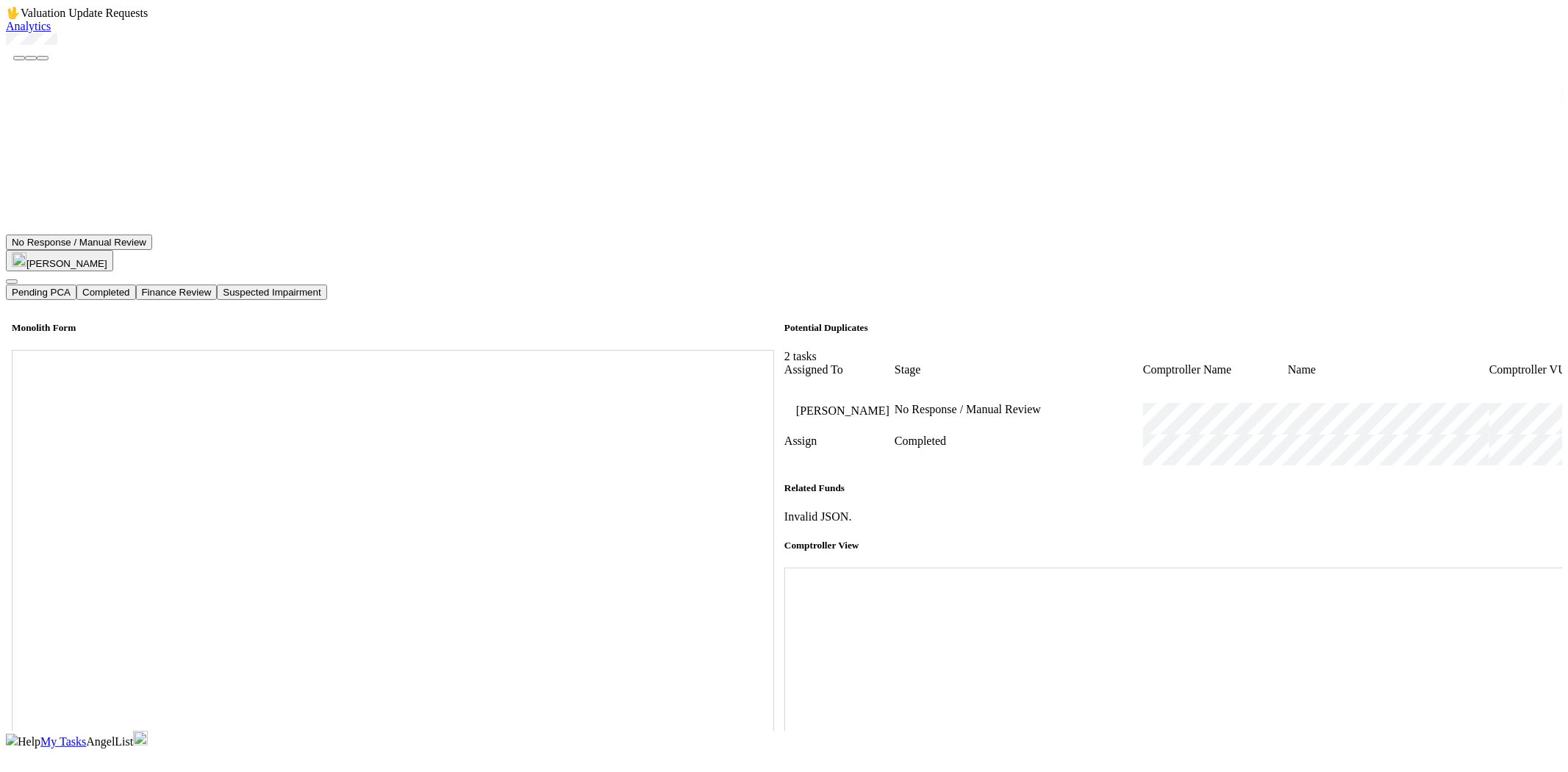
scroll to position [816, 0]
click at [135, 284] on button "Completed" at bounding box center [106, 292] width 59 height 16
